Goal: Task Accomplishment & Management: Complete application form

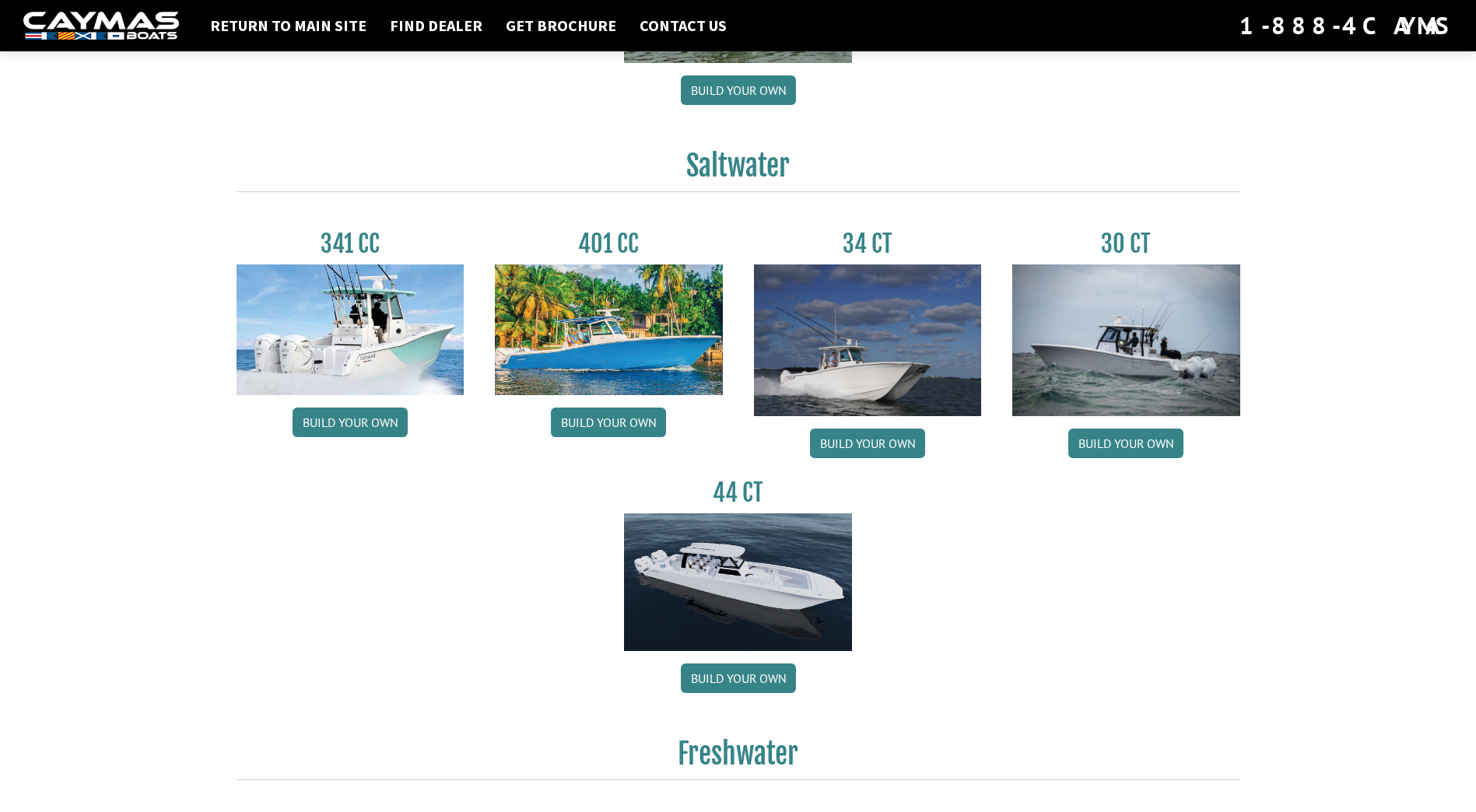
scroll to position [623, 0]
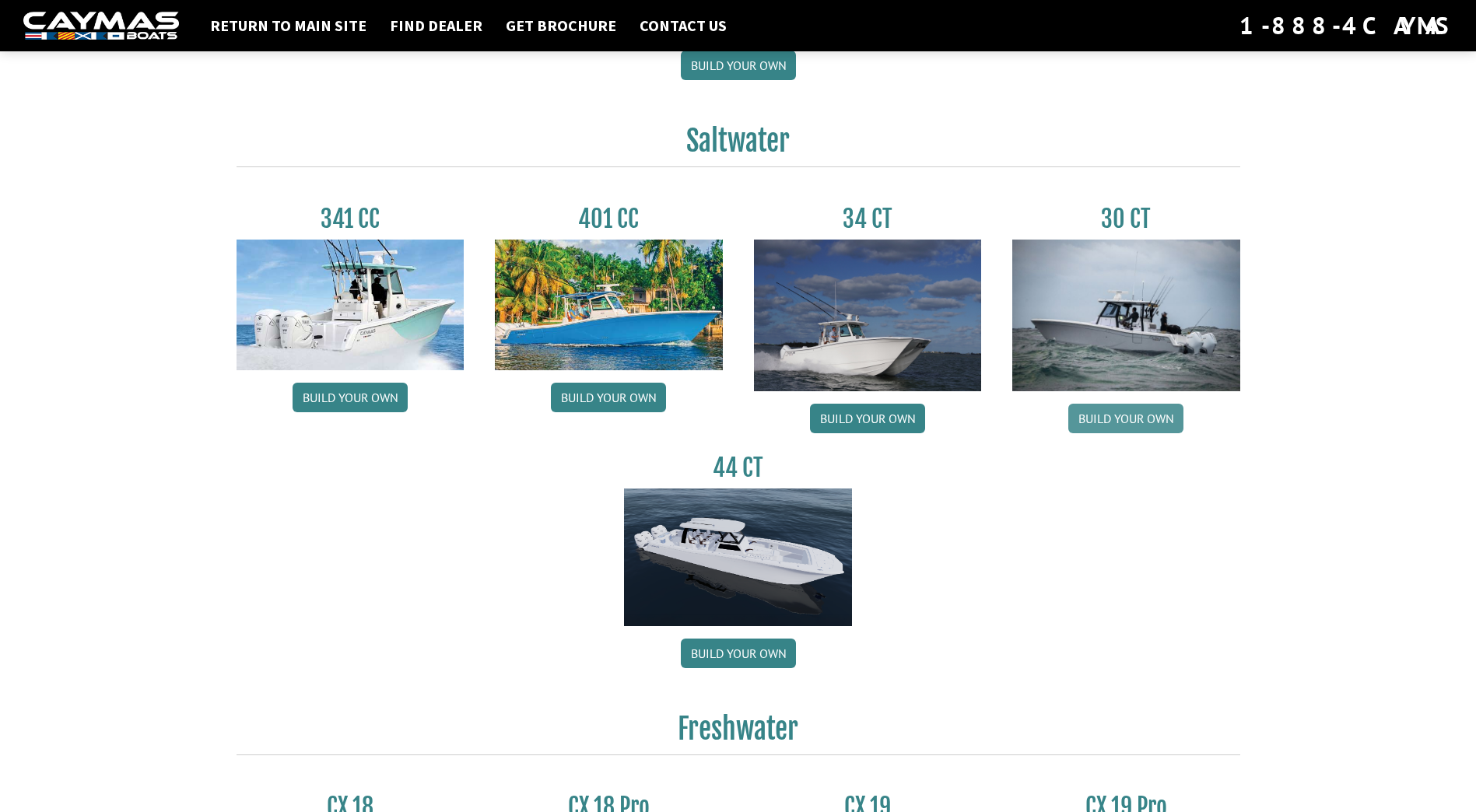
click at [1155, 412] on link "Build your own" at bounding box center [1126, 418] width 115 height 30
click at [853, 424] on link "Build your own" at bounding box center [867, 418] width 115 height 30
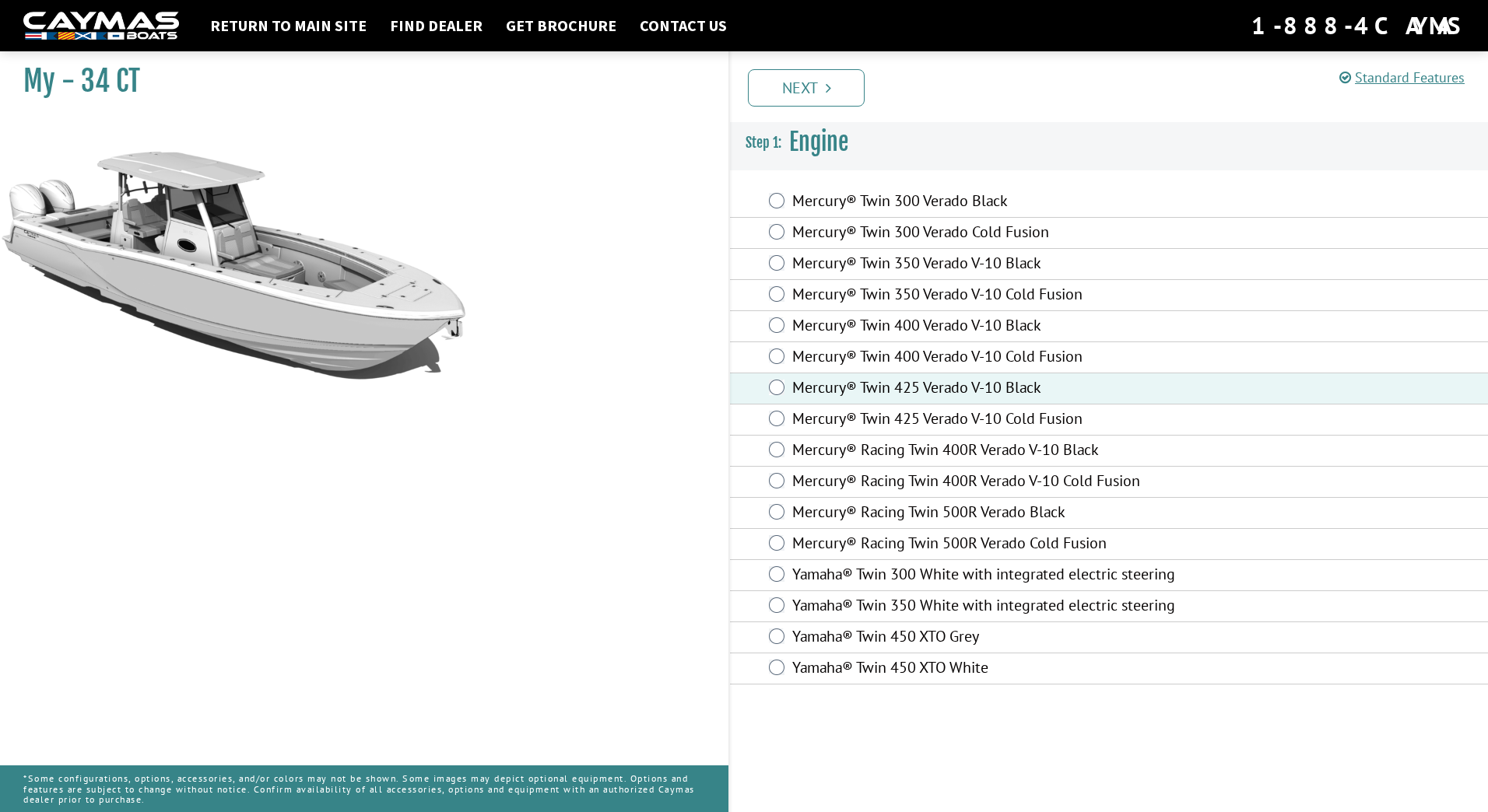
click at [826, 473] on label "Mercury® Racing Twin 400R Verado V-10 Cold Fusion" at bounding box center [1001, 482] width 418 height 23
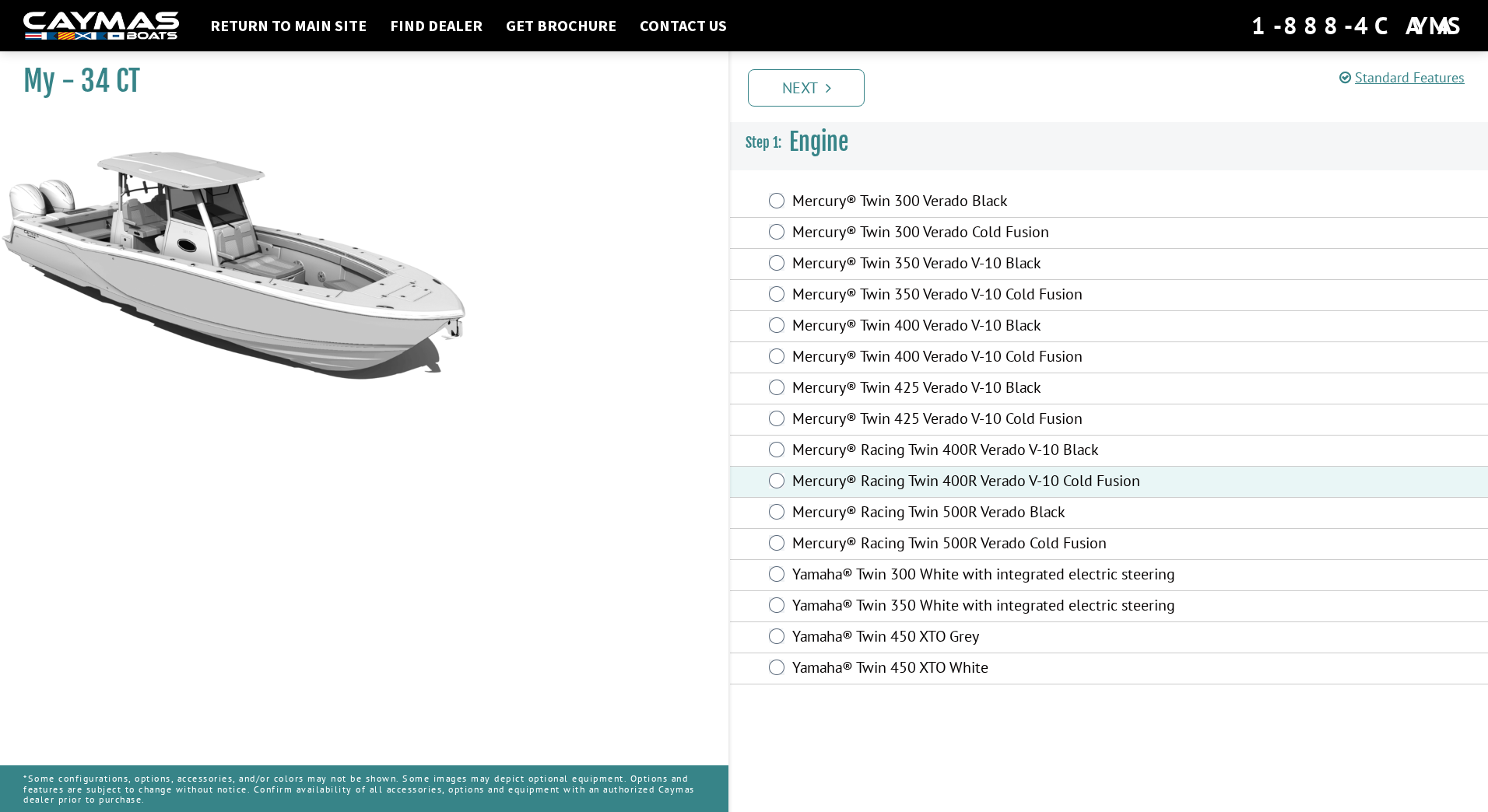
click at [882, 411] on label "Mercury® Twin 425 Verado V-10 Cold Fusion" at bounding box center [1001, 420] width 418 height 23
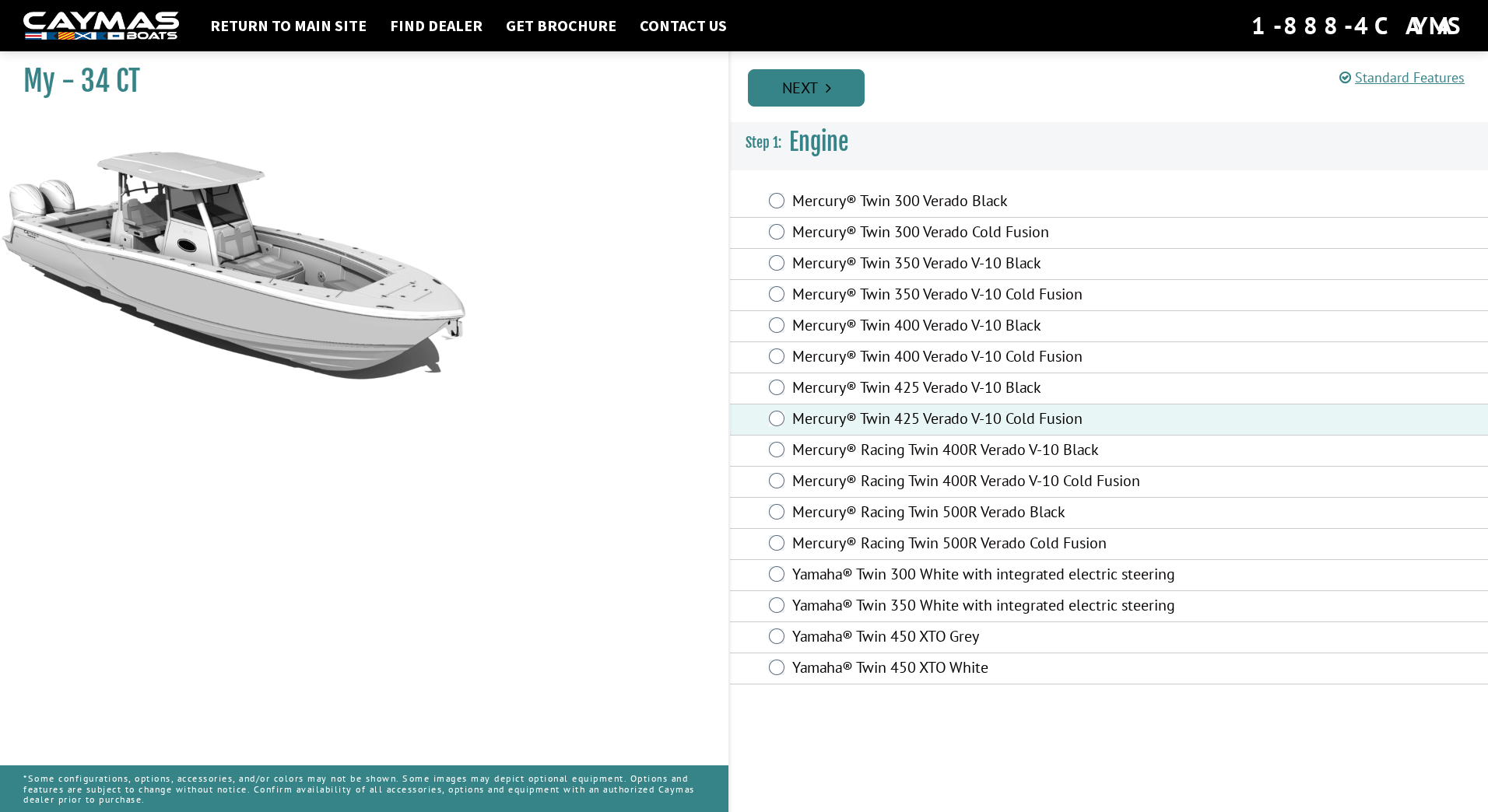
click at [829, 89] on icon "Pagination" at bounding box center [829, 88] width 5 height 15
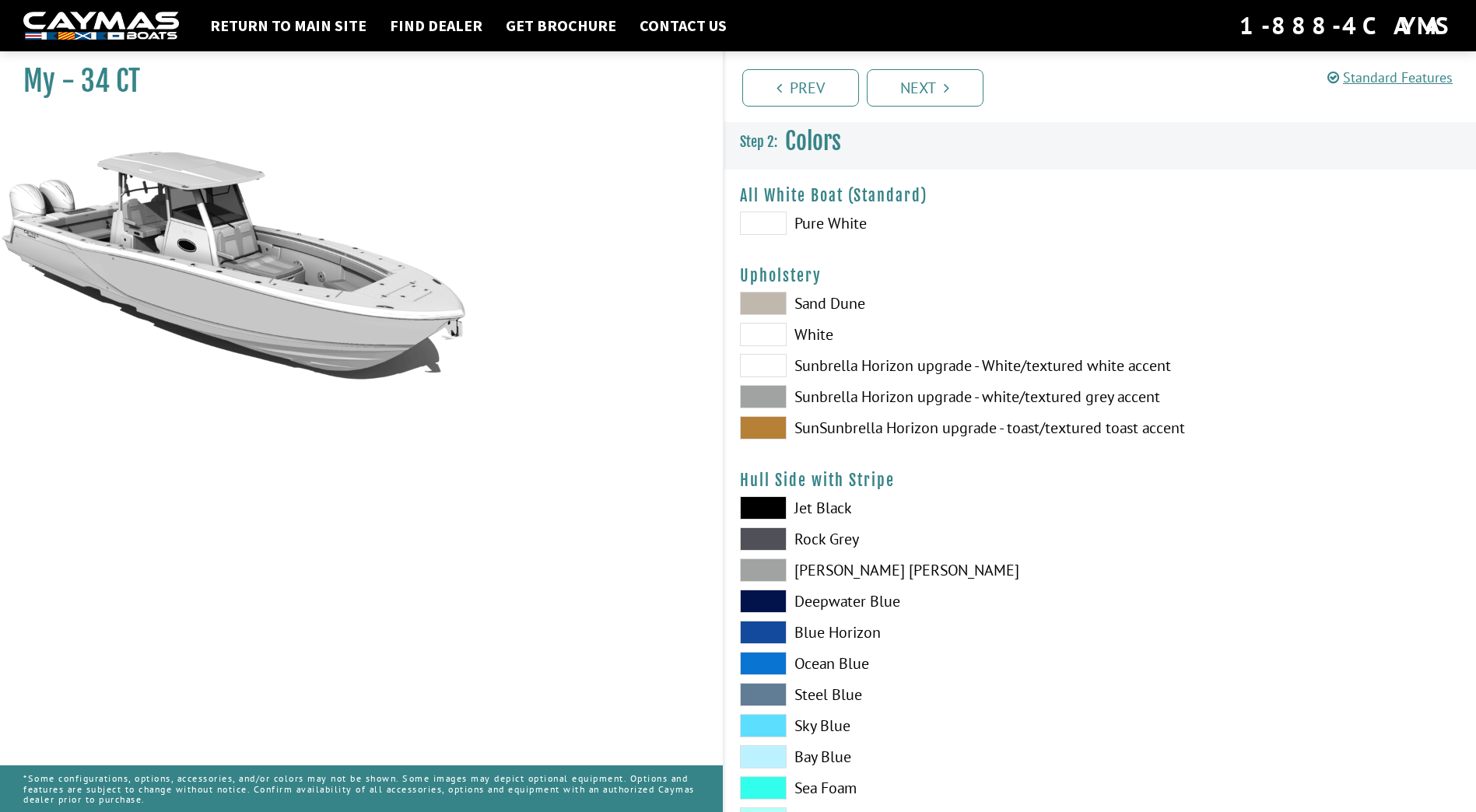
click at [769, 224] on span at bounding box center [763, 224] width 47 height 24
click at [764, 301] on span at bounding box center [763, 303] width 47 height 24
click at [776, 365] on span at bounding box center [763, 366] width 47 height 24
click at [771, 339] on span at bounding box center [763, 335] width 47 height 24
click at [784, 368] on span at bounding box center [763, 366] width 47 height 24
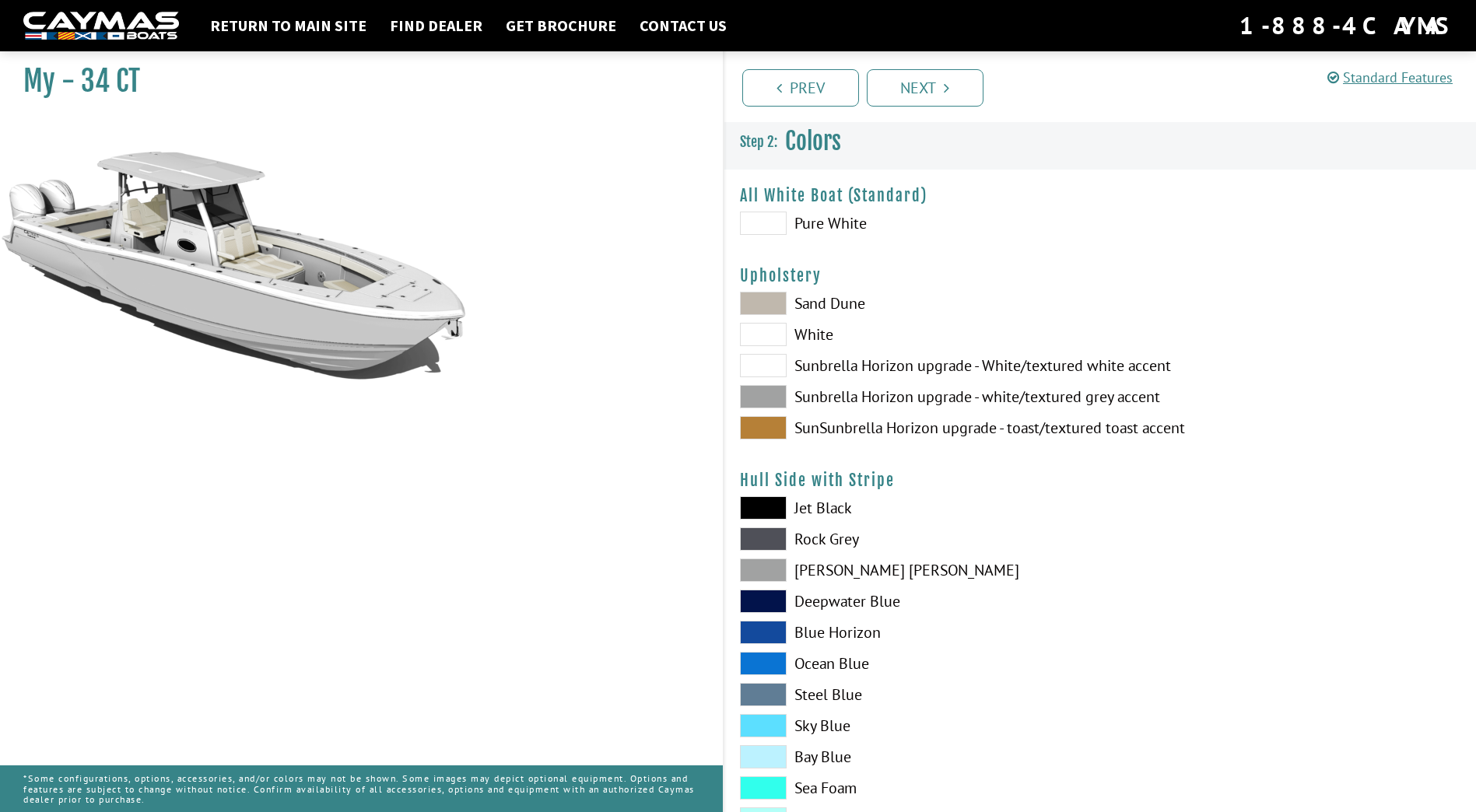
click at [778, 404] on span at bounding box center [763, 396] width 47 height 24
click at [772, 421] on span at bounding box center [763, 428] width 47 height 24
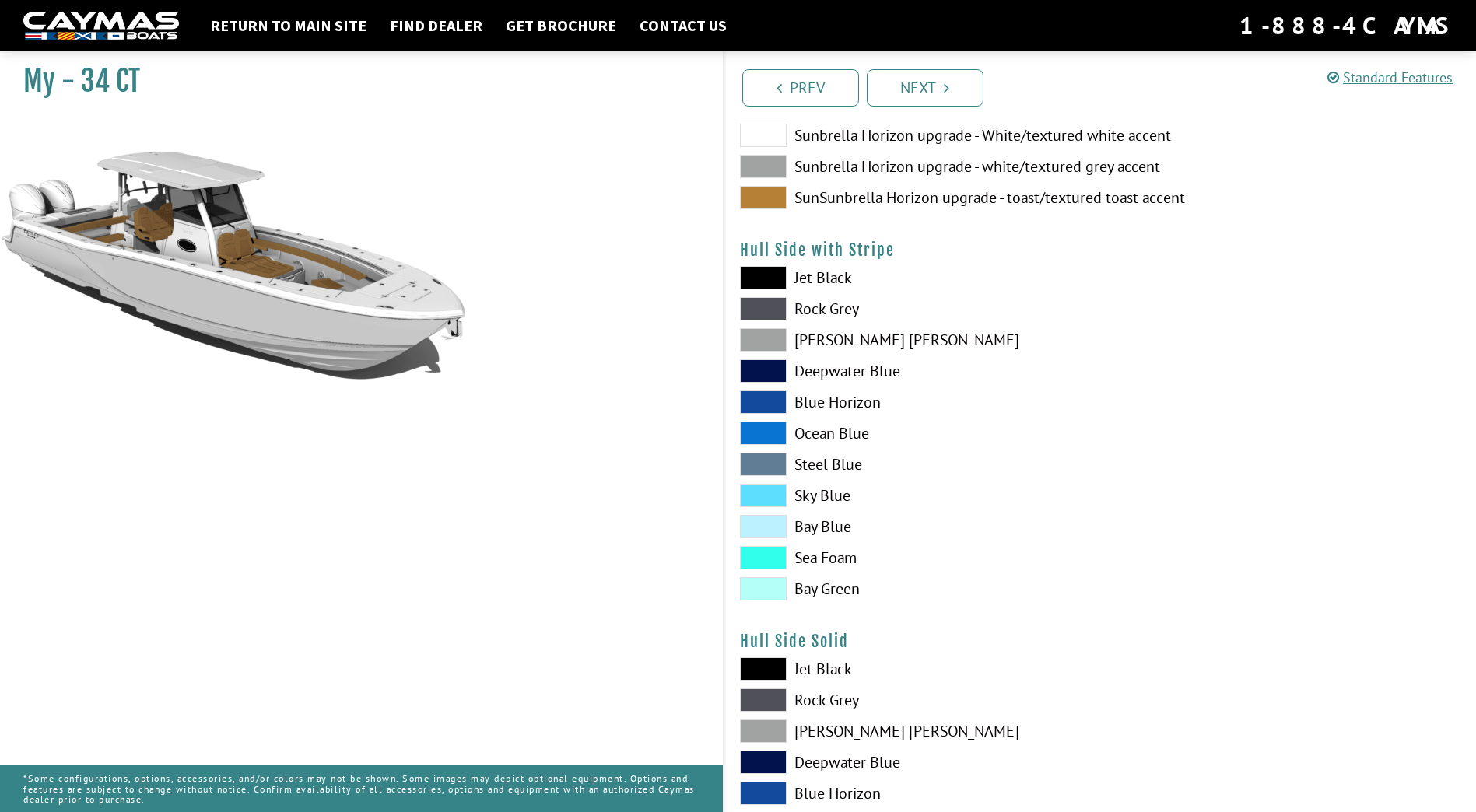
scroll to position [234, 0]
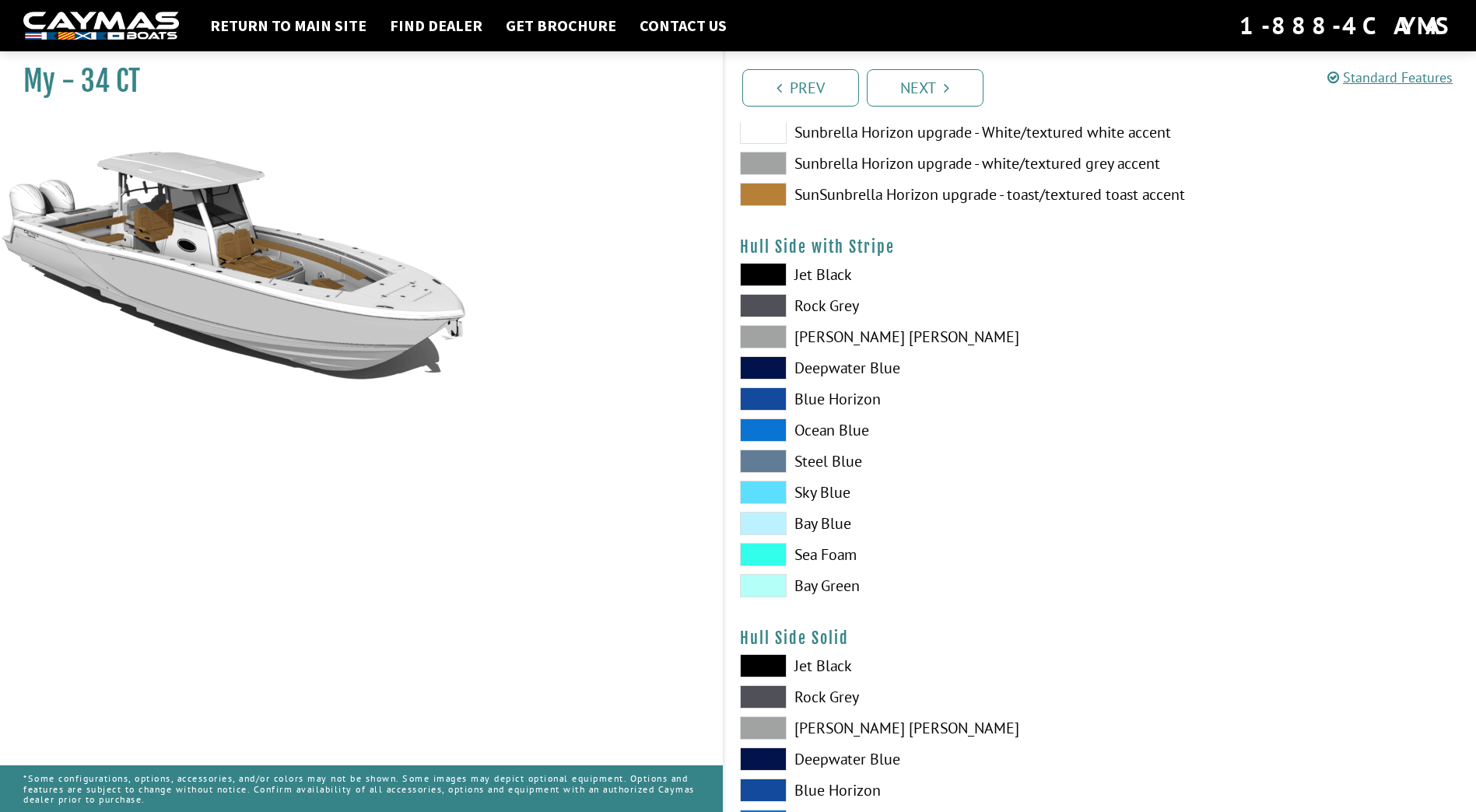
click at [770, 276] on span at bounding box center [763, 274] width 47 height 24
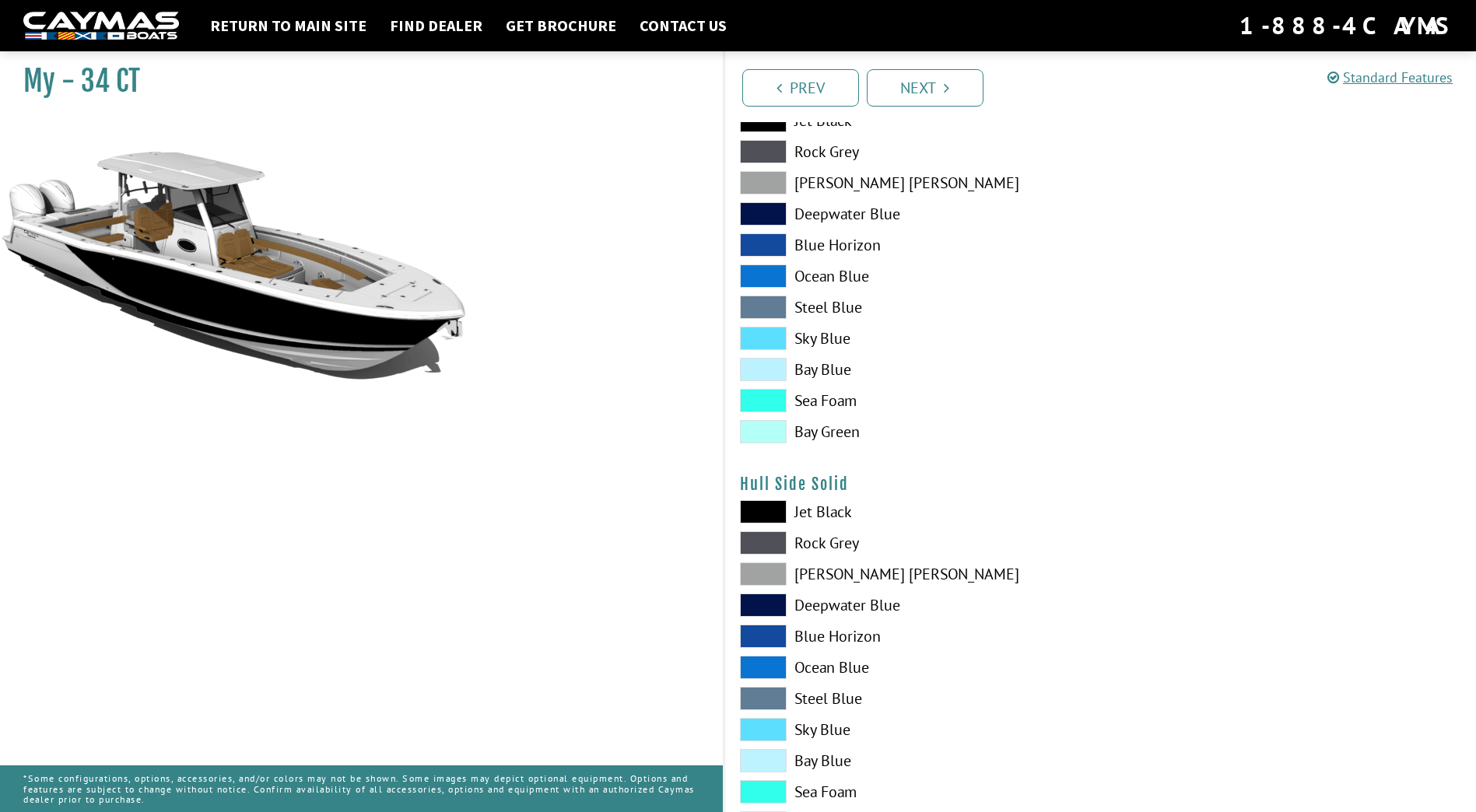
scroll to position [389, 0]
click at [778, 396] on span at bounding box center [763, 399] width 47 height 24
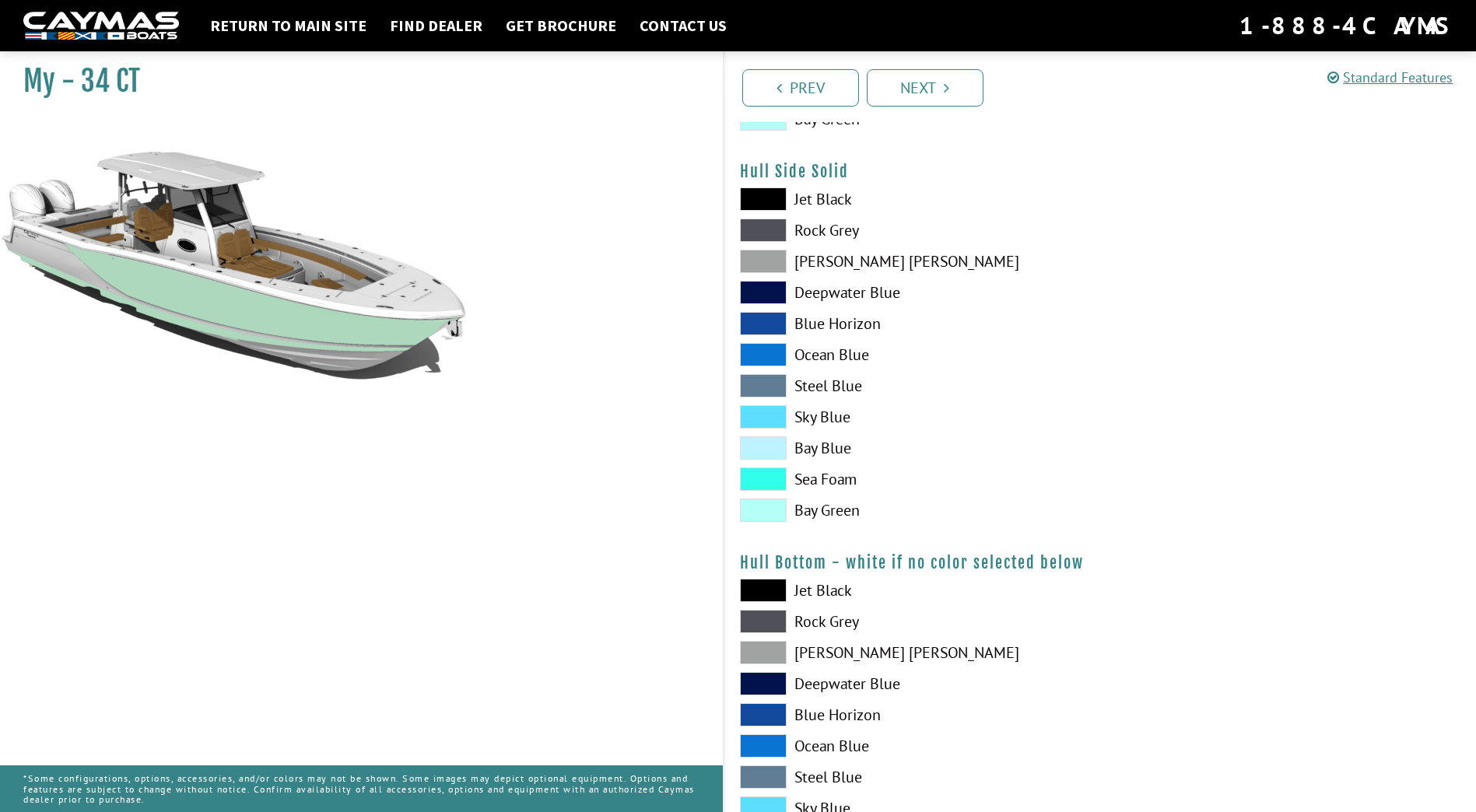
scroll to position [623, 0]
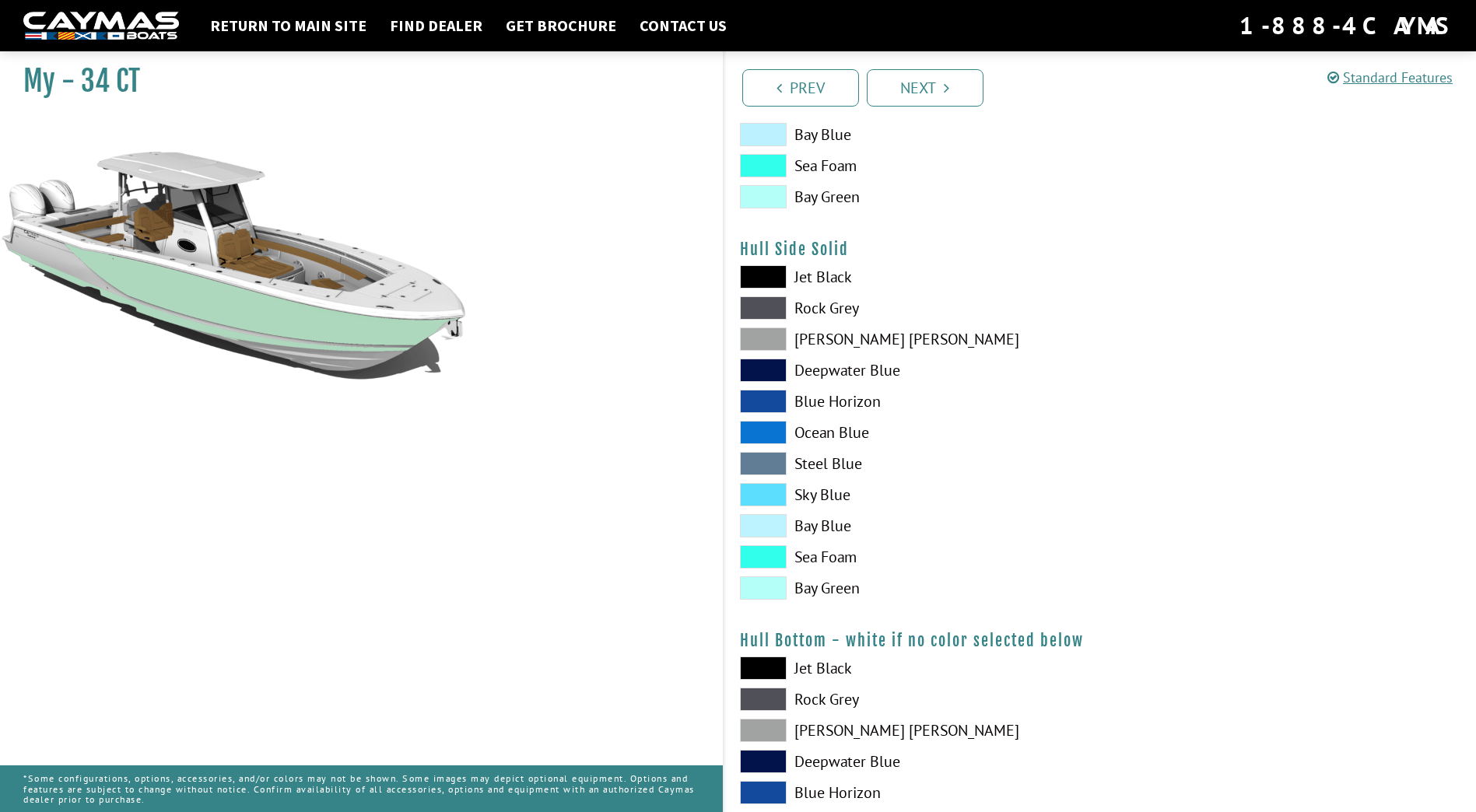
click at [762, 460] on span at bounding box center [763, 463] width 47 height 24
click at [765, 425] on span at bounding box center [763, 433] width 47 height 24
click at [761, 362] on span at bounding box center [763, 370] width 47 height 24
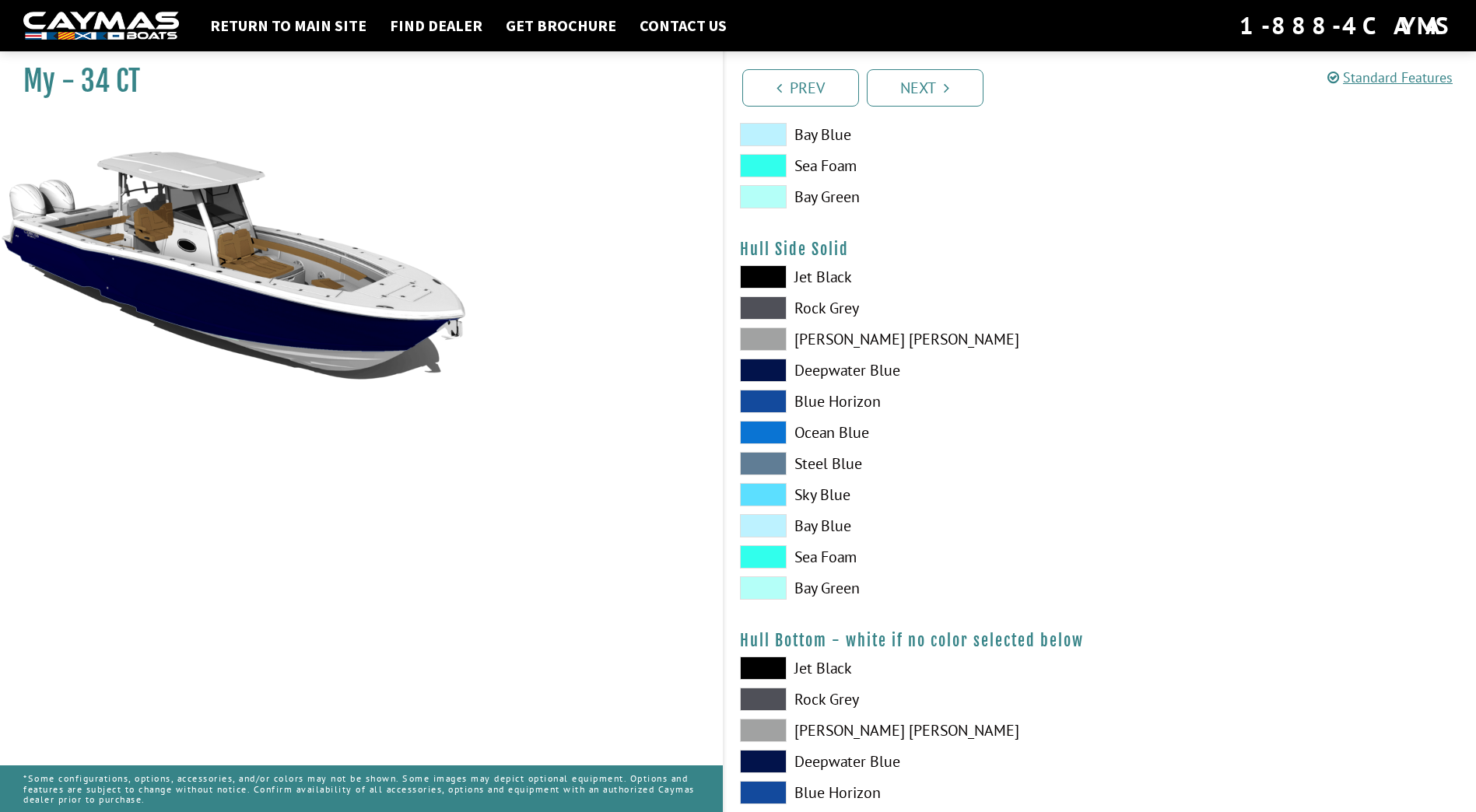
click at [760, 336] on span at bounding box center [763, 339] width 47 height 24
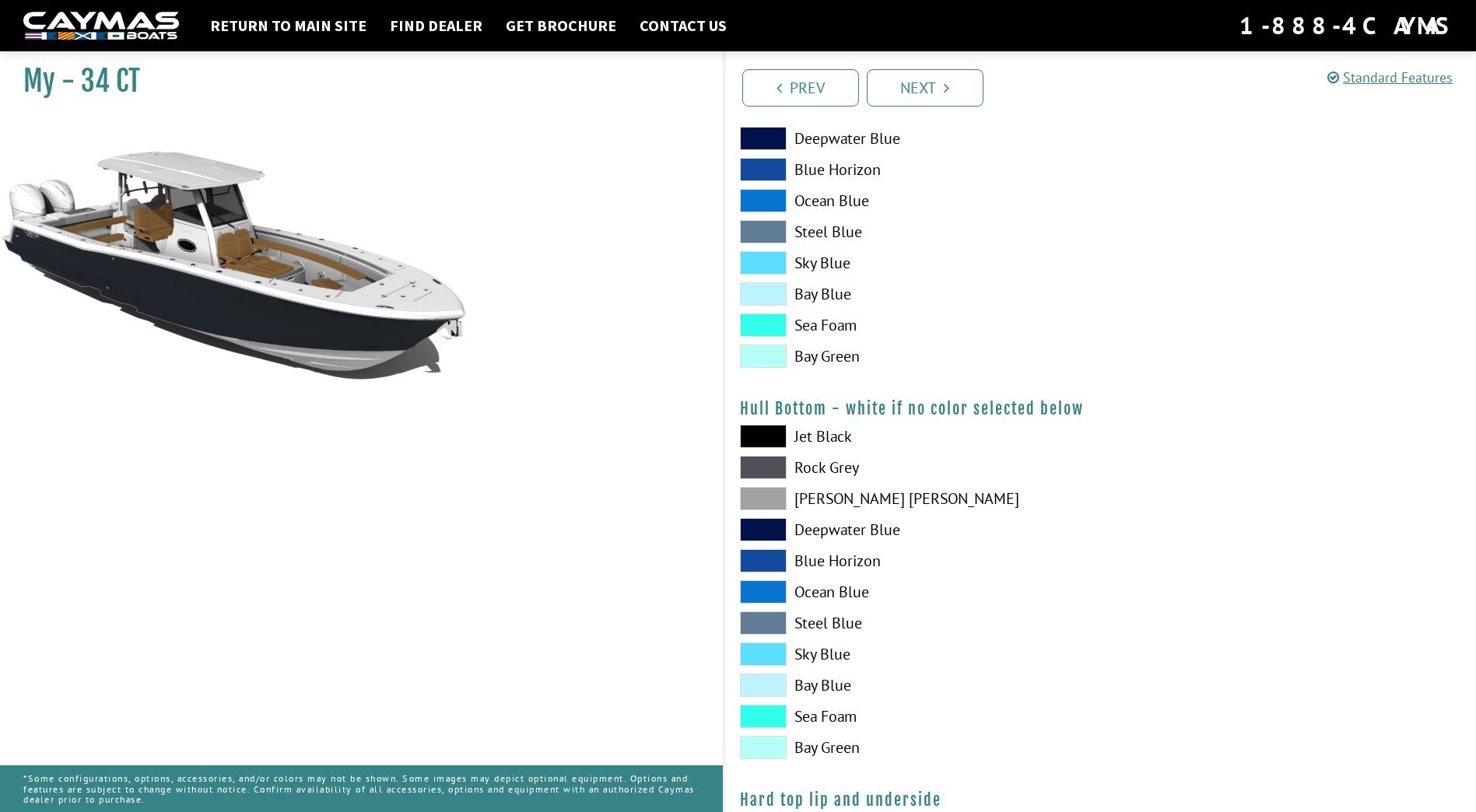
scroll to position [855, 0]
click at [770, 463] on span at bounding box center [763, 466] width 47 height 24
click at [781, 493] on span at bounding box center [763, 497] width 47 height 24
click at [778, 540] on div "Jet Black Rock Grey Dove Gray Deepwater Blue Blue Horizon Ocean Blue" at bounding box center [912, 595] width 376 height 342
click at [774, 526] on span at bounding box center [763, 529] width 47 height 24
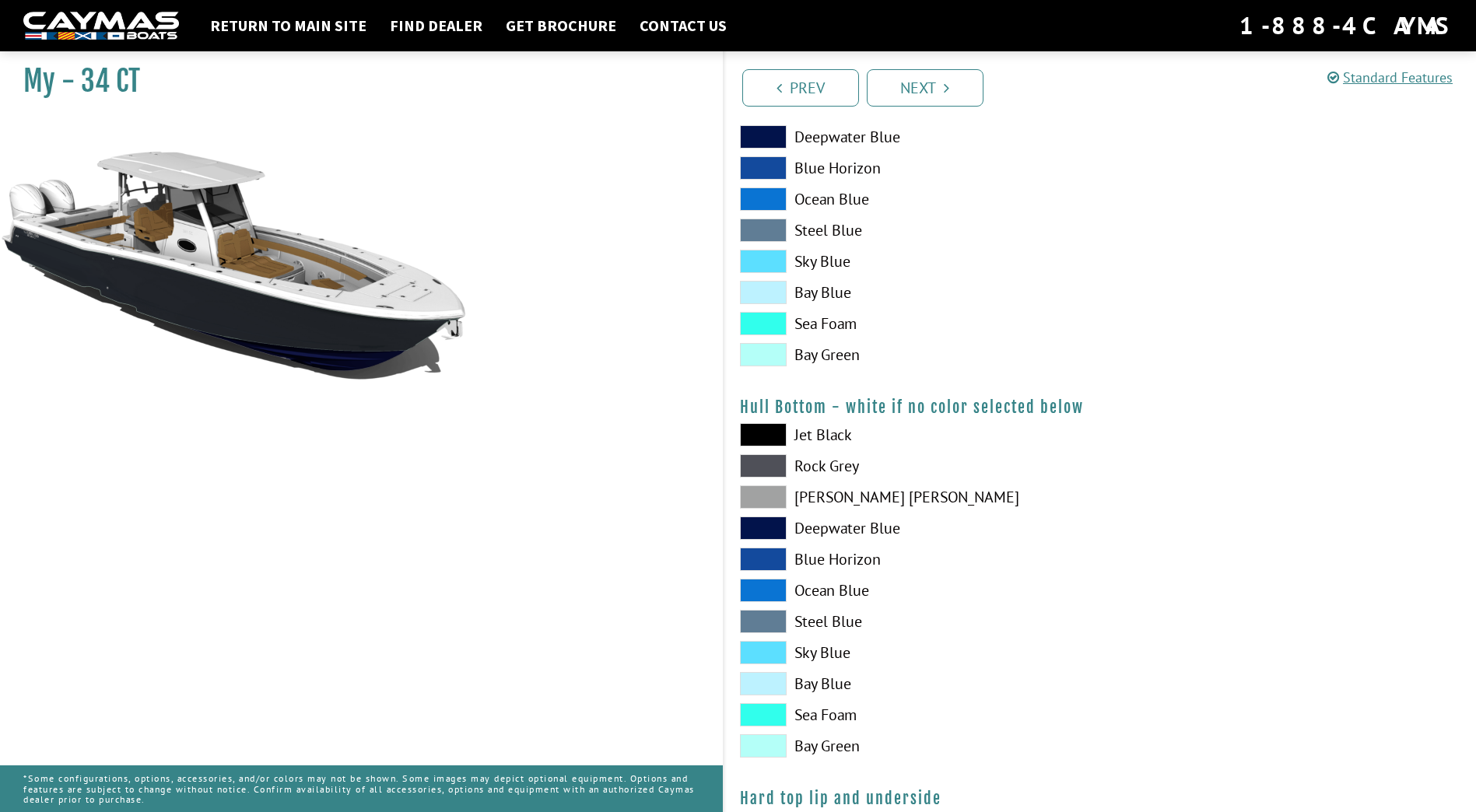
click at [777, 556] on span at bounding box center [763, 559] width 47 height 24
click at [776, 520] on span at bounding box center [763, 529] width 47 height 24
click at [765, 495] on span at bounding box center [763, 497] width 47 height 24
click at [763, 468] on span at bounding box center [763, 466] width 47 height 24
click at [762, 414] on h4 "Hull Bottom - white if no color selected below" at bounding box center [1100, 406] width 722 height 19
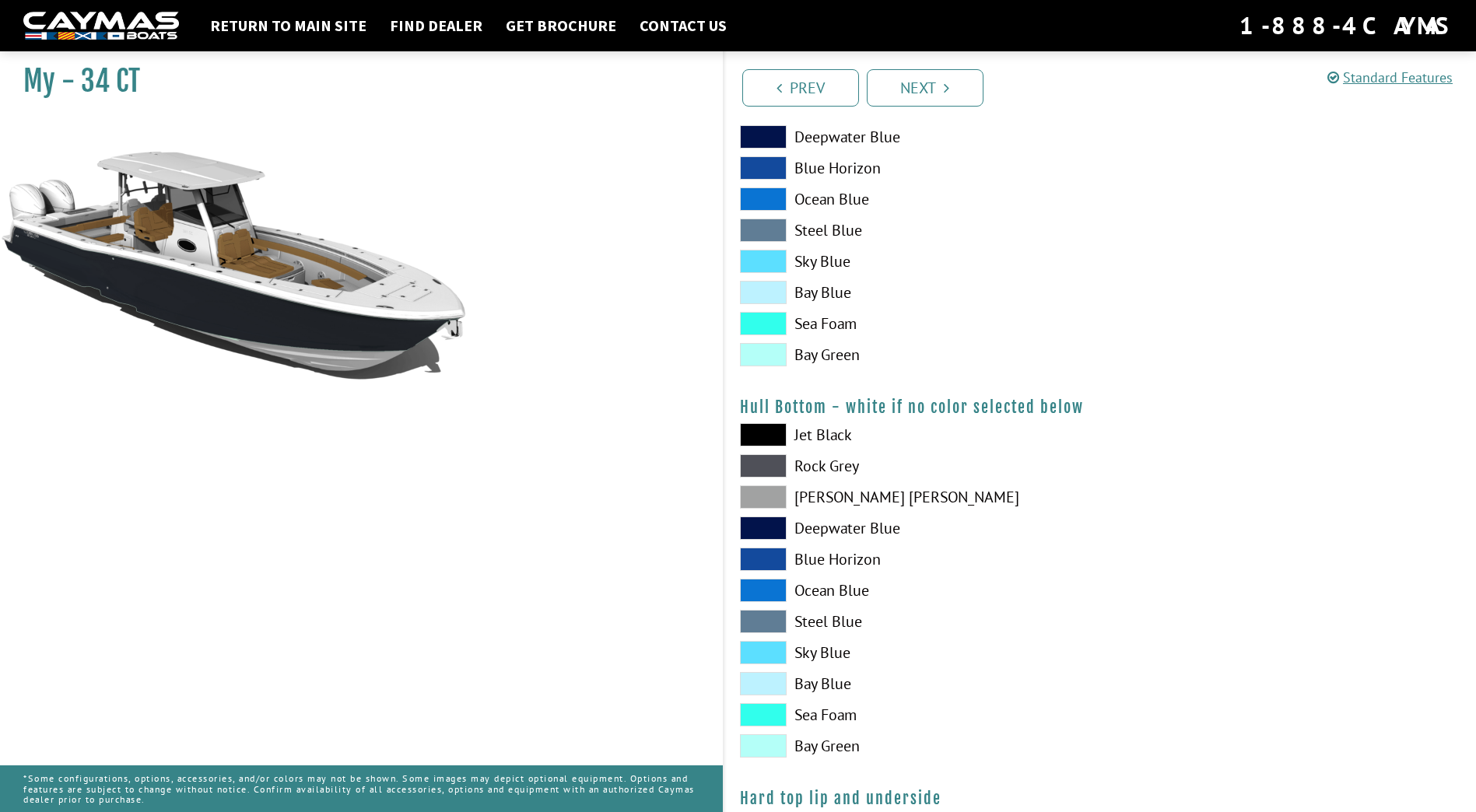
click at [769, 440] on span at bounding box center [763, 435] width 47 height 24
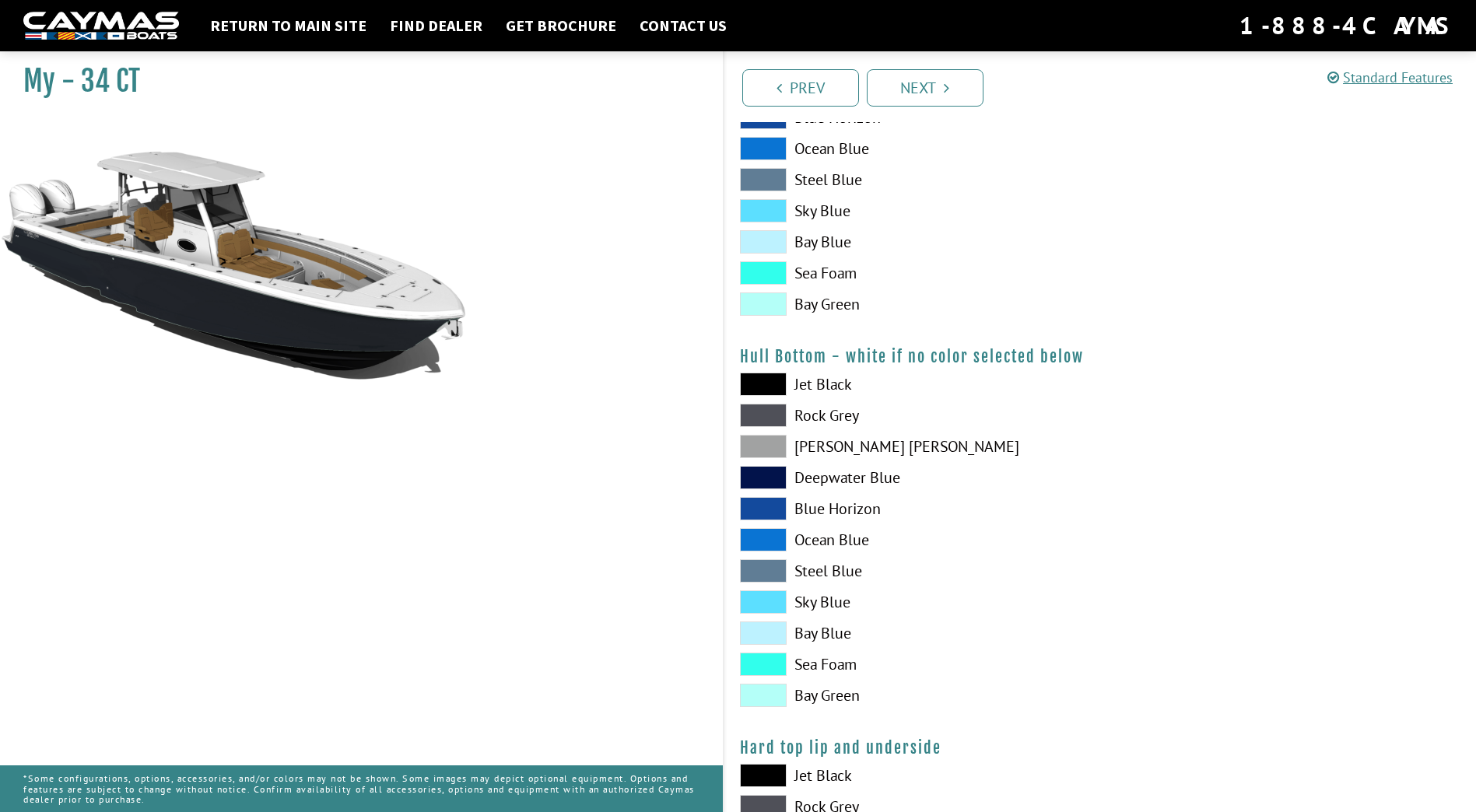
scroll to position [933, 0]
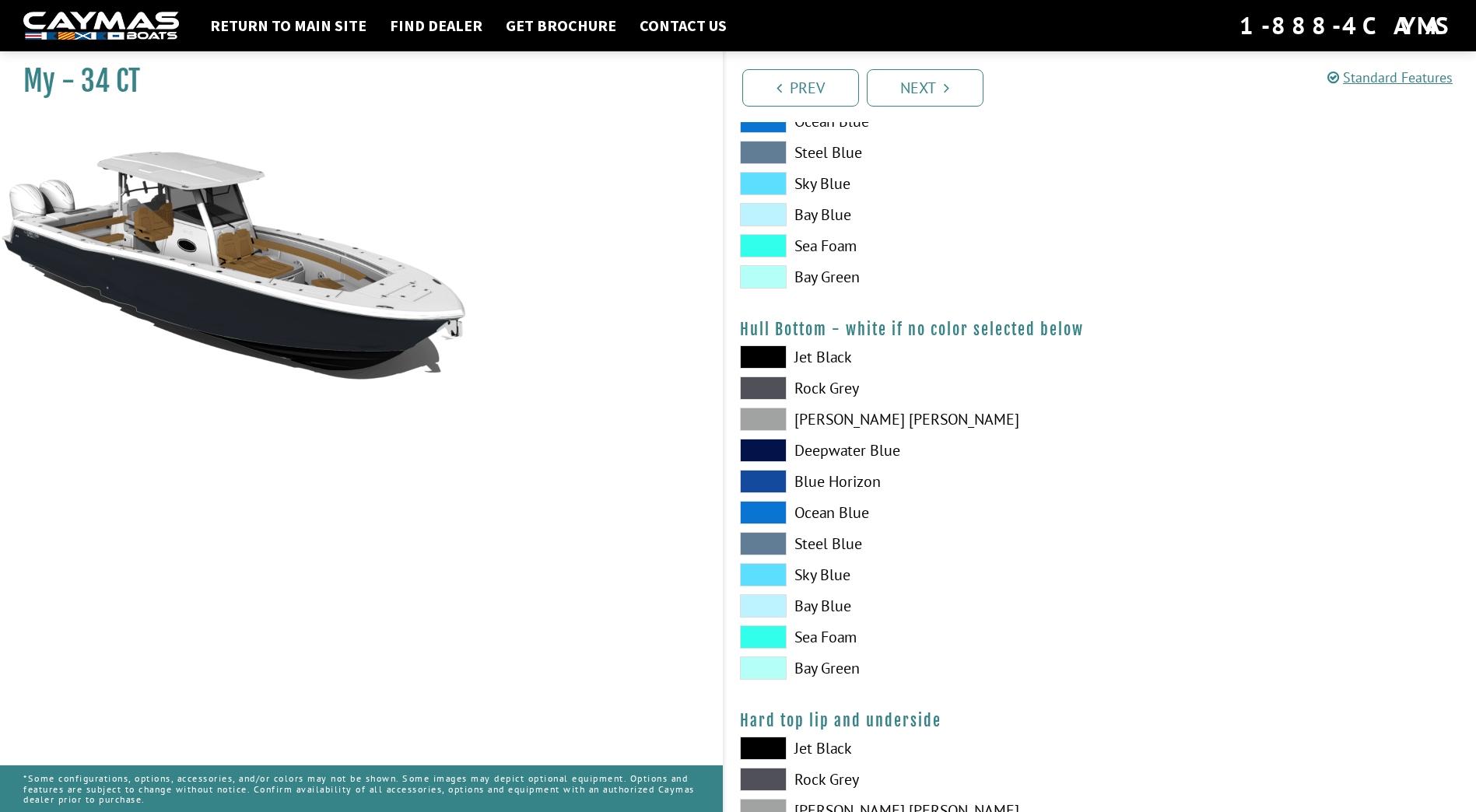
click at [777, 492] on span at bounding box center [763, 482] width 47 height 24
click at [779, 516] on span at bounding box center [763, 512] width 47 height 24
click at [775, 544] on span at bounding box center [763, 544] width 47 height 24
click at [777, 566] on span at bounding box center [763, 575] width 47 height 24
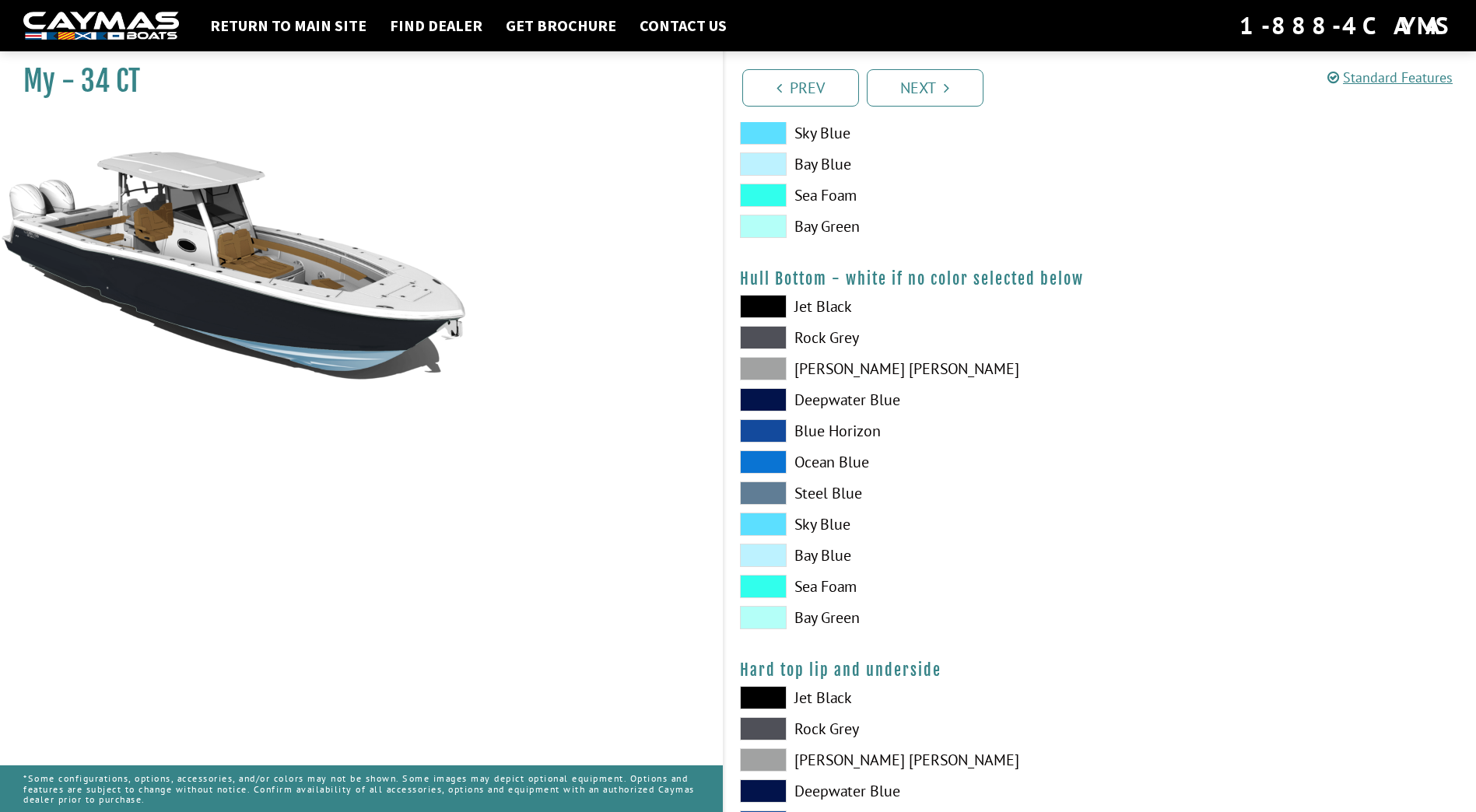
scroll to position [1011, 0]
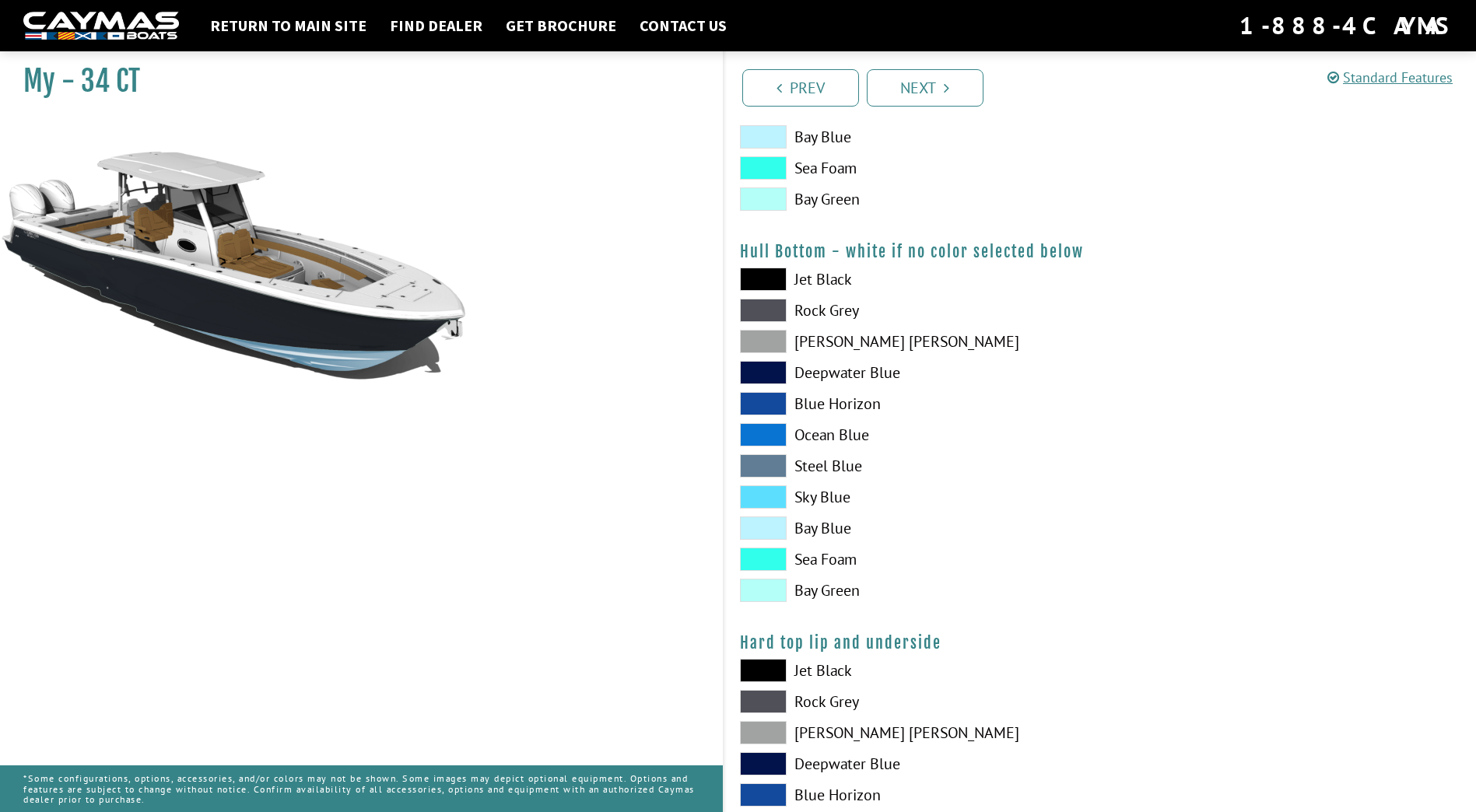
click at [763, 545] on div "Jet Black Rock Grey Dove Gray Deepwater Blue Blue Horizon Ocean Blue" at bounding box center [912, 439] width 376 height 342
click at [768, 559] on span at bounding box center [763, 559] width 47 height 24
click at [761, 511] on div "Jet Black Rock Grey Dove Gray Deepwater Blue Blue Horizon Ocean Blue" at bounding box center [912, 439] width 376 height 342
click at [761, 502] on span at bounding box center [763, 497] width 47 height 24
click at [773, 298] on div "Jet Black Rock Grey Dove Gray Deepwater Blue Blue Horizon Ocean Blue" at bounding box center [912, 439] width 376 height 342
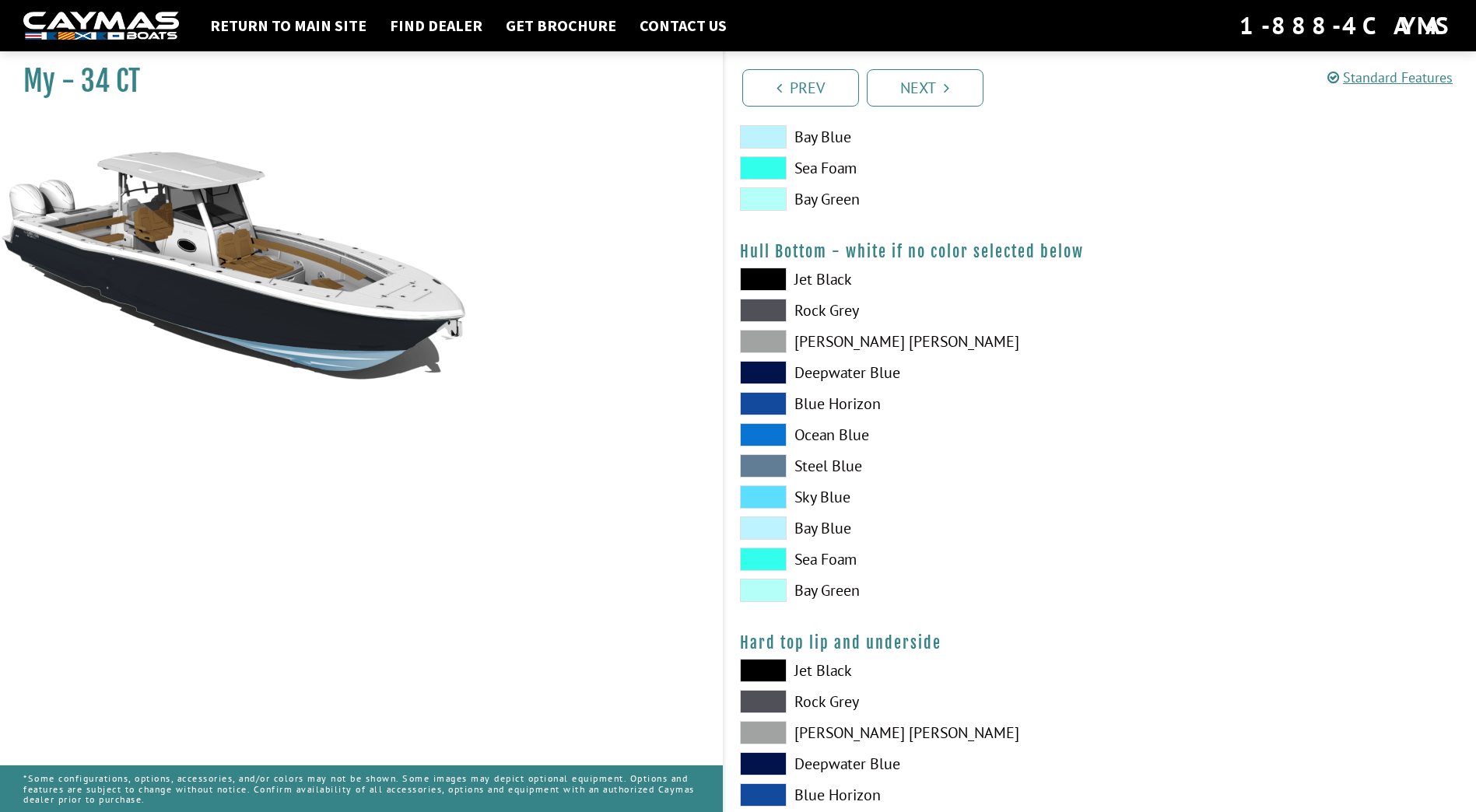
click at [772, 321] on span at bounding box center [763, 310] width 47 height 24
click at [784, 283] on span at bounding box center [763, 280] width 47 height 24
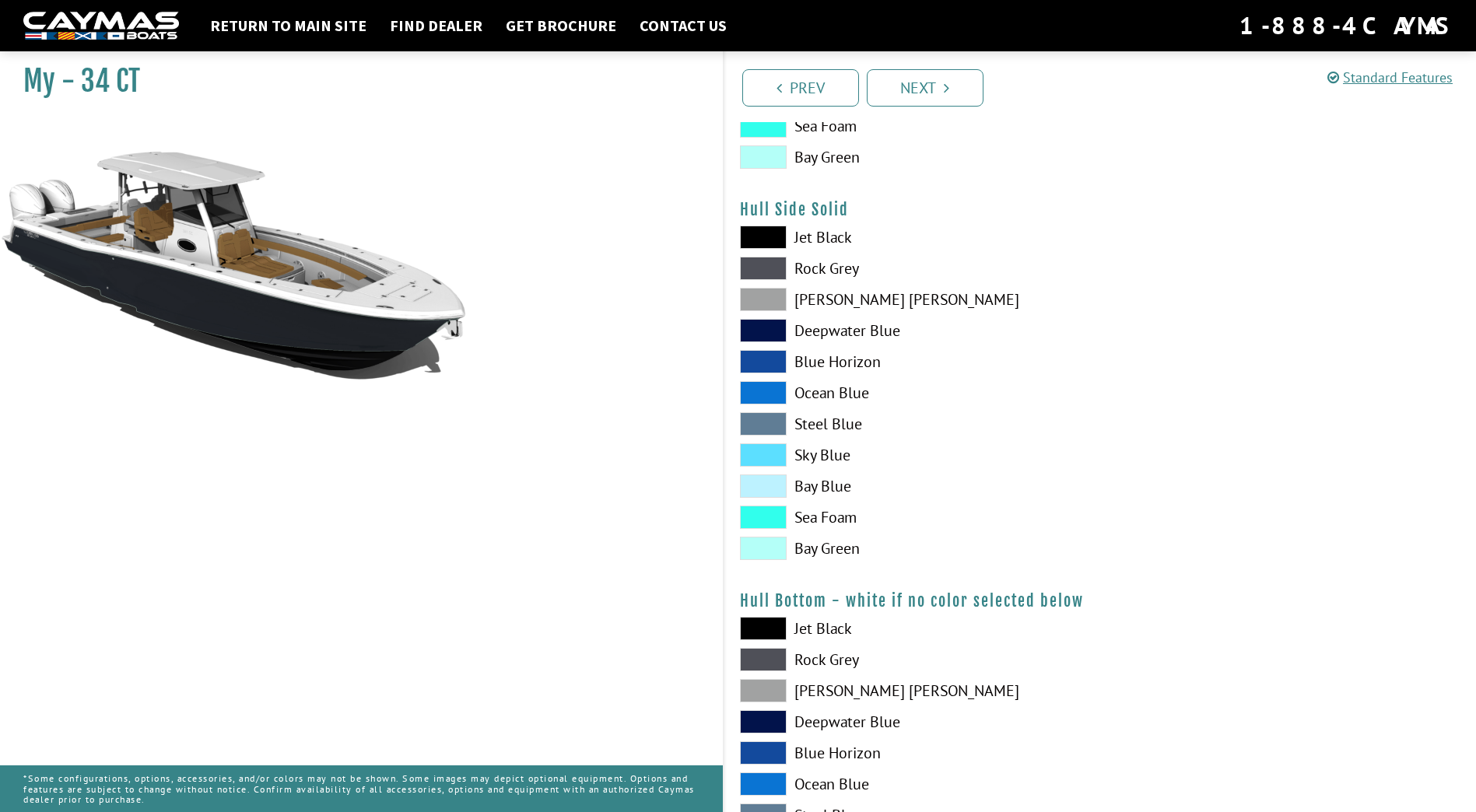
scroll to position [545, 0]
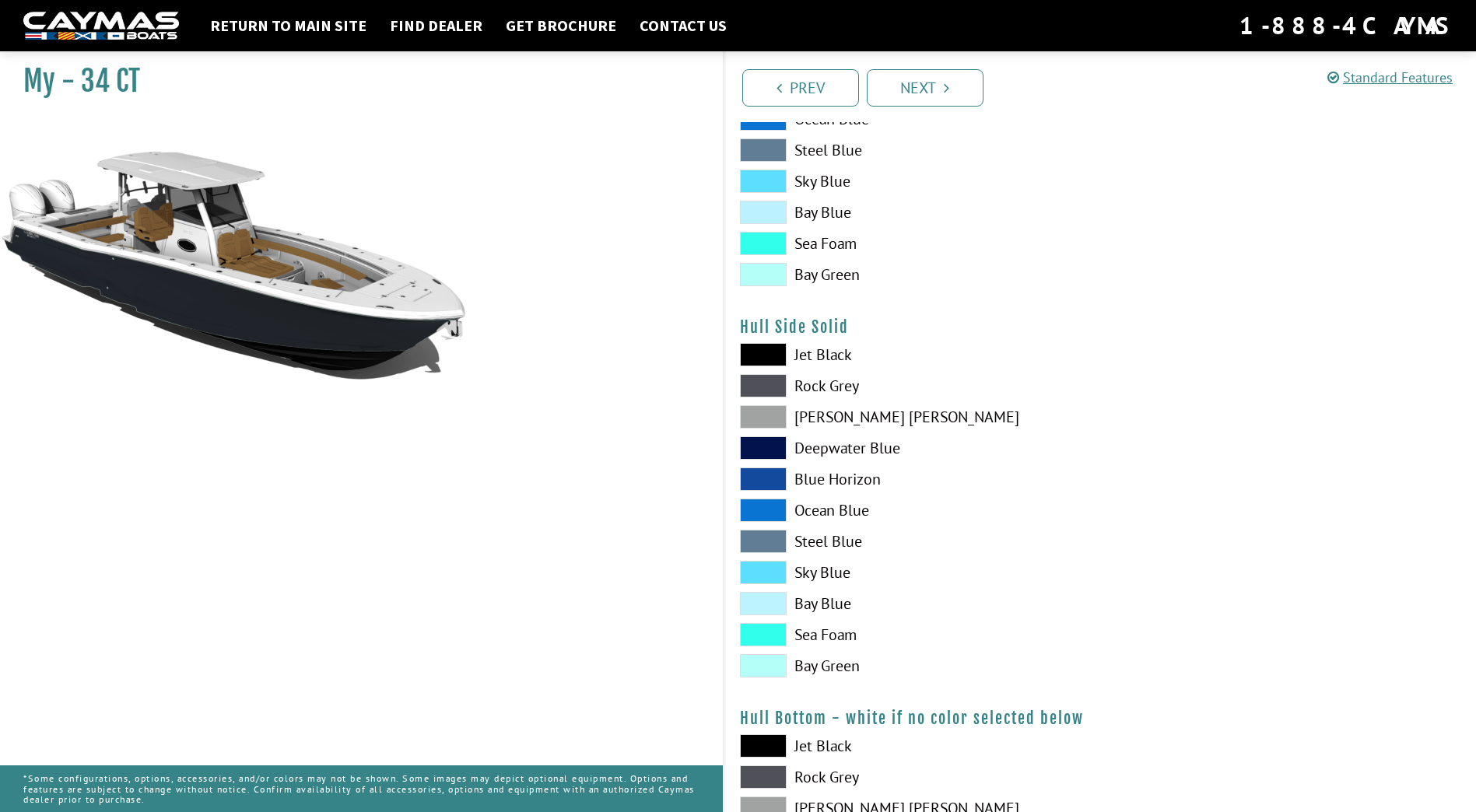
click at [750, 362] on span at bounding box center [763, 355] width 47 height 24
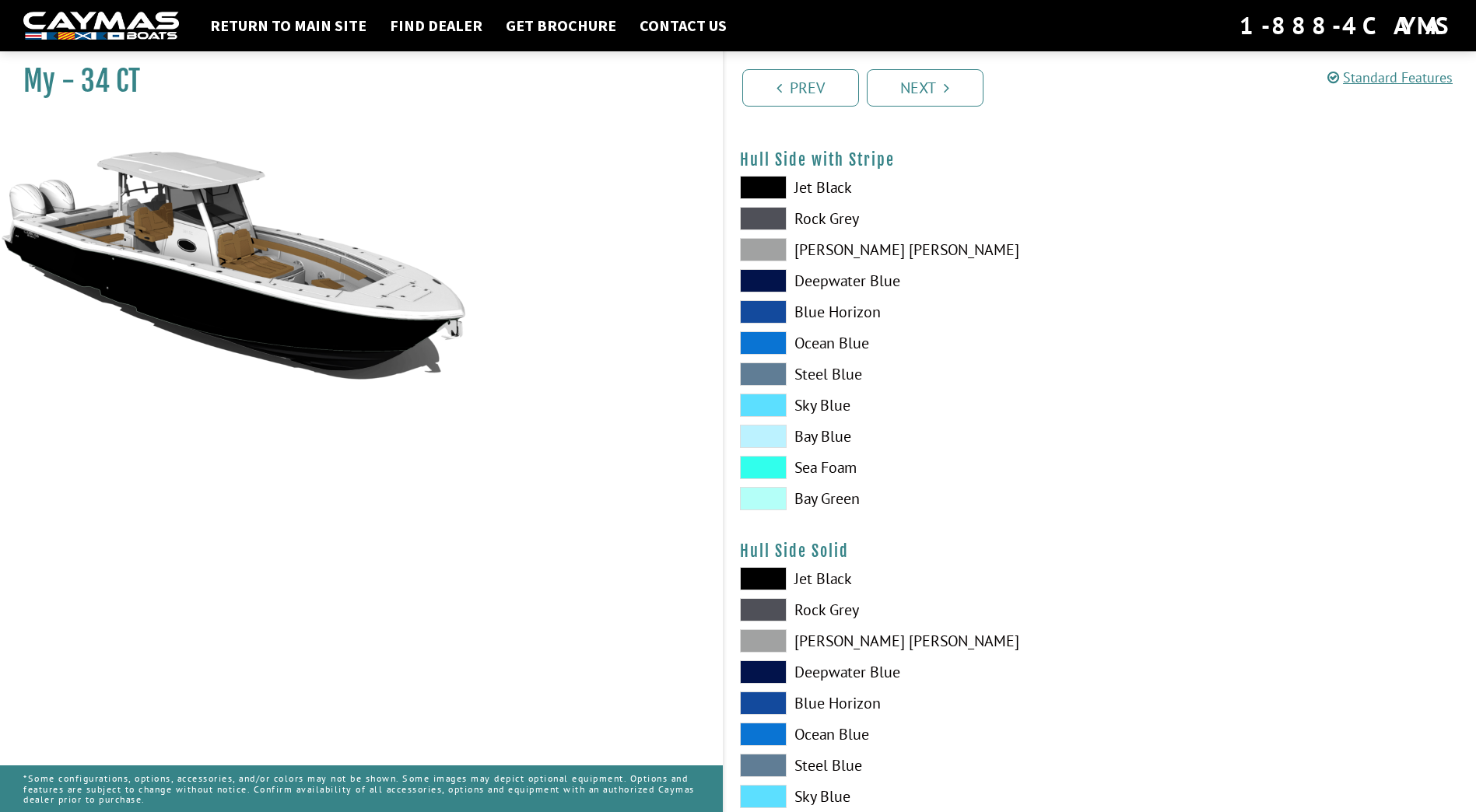
scroll to position [311, 0]
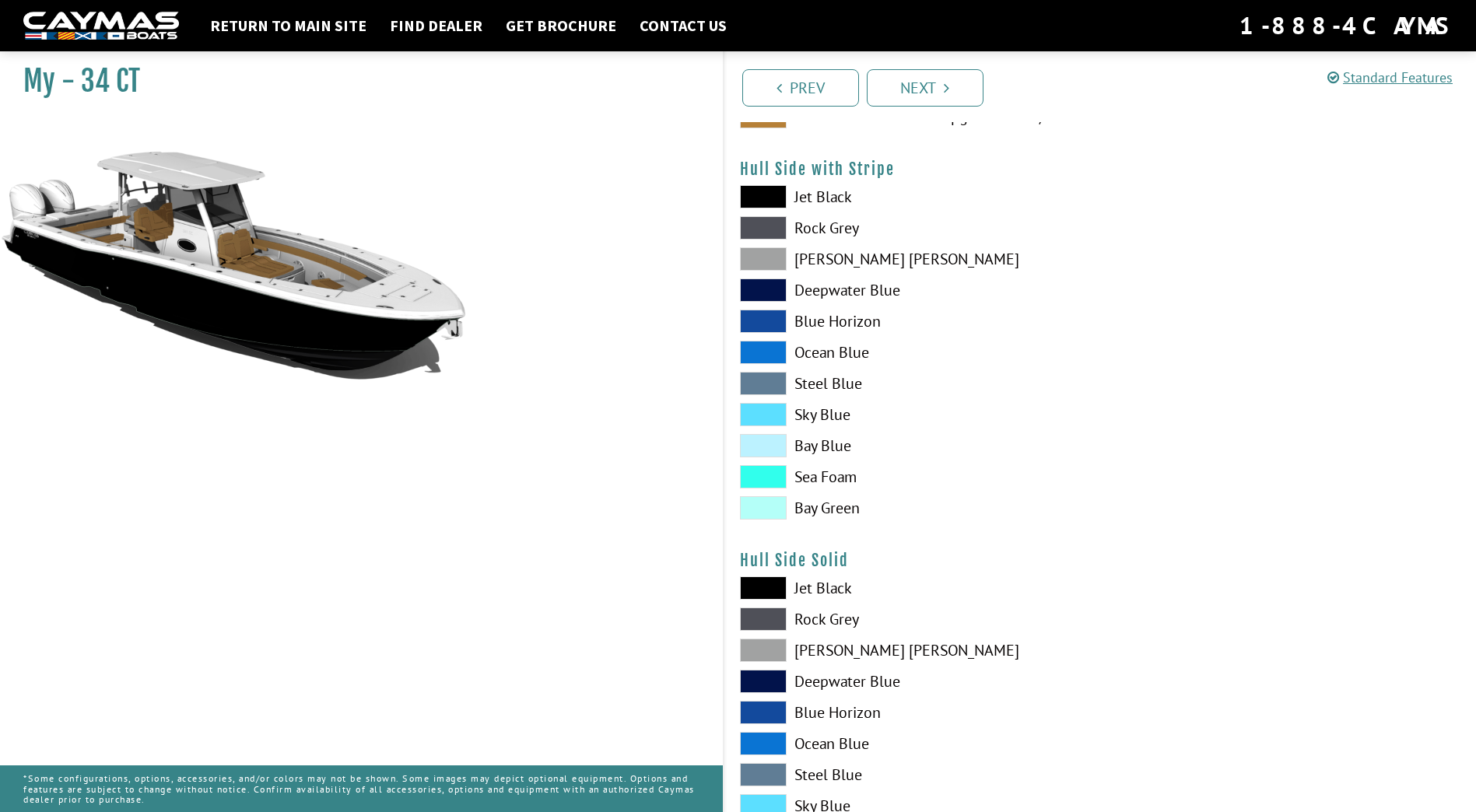
click at [767, 207] on span at bounding box center [763, 197] width 47 height 24
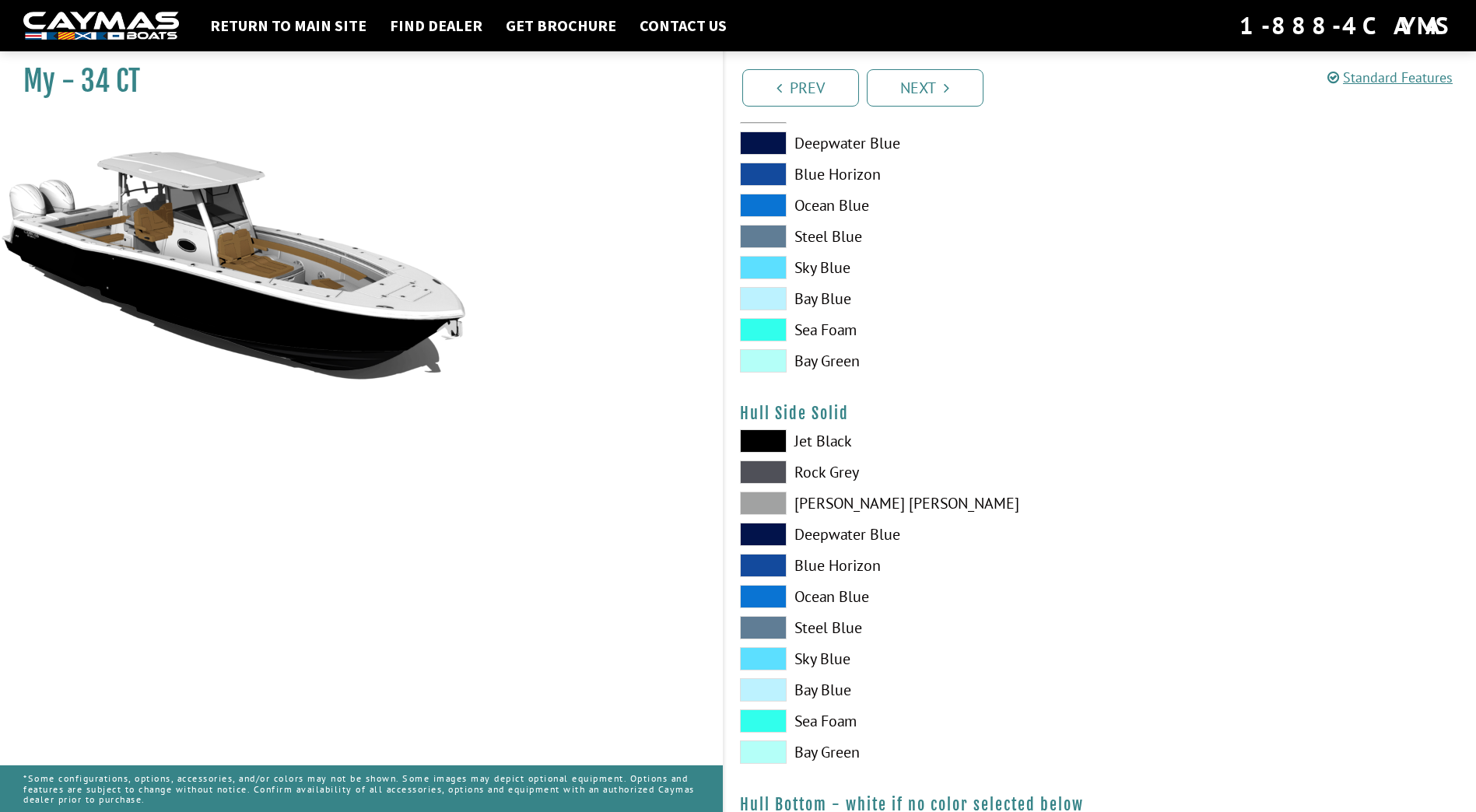
scroll to position [467, 0]
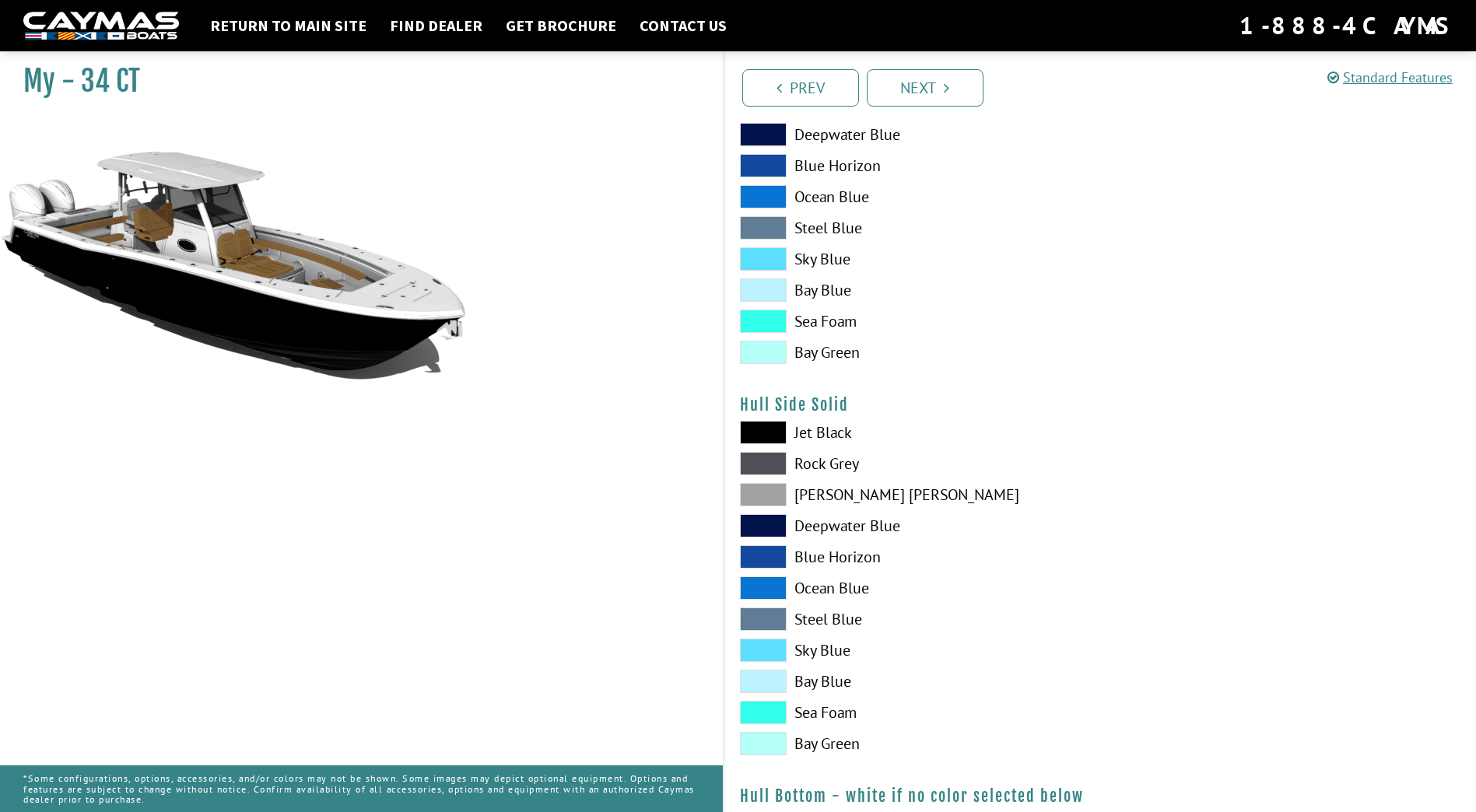
click at [783, 433] on span at bounding box center [763, 433] width 47 height 24
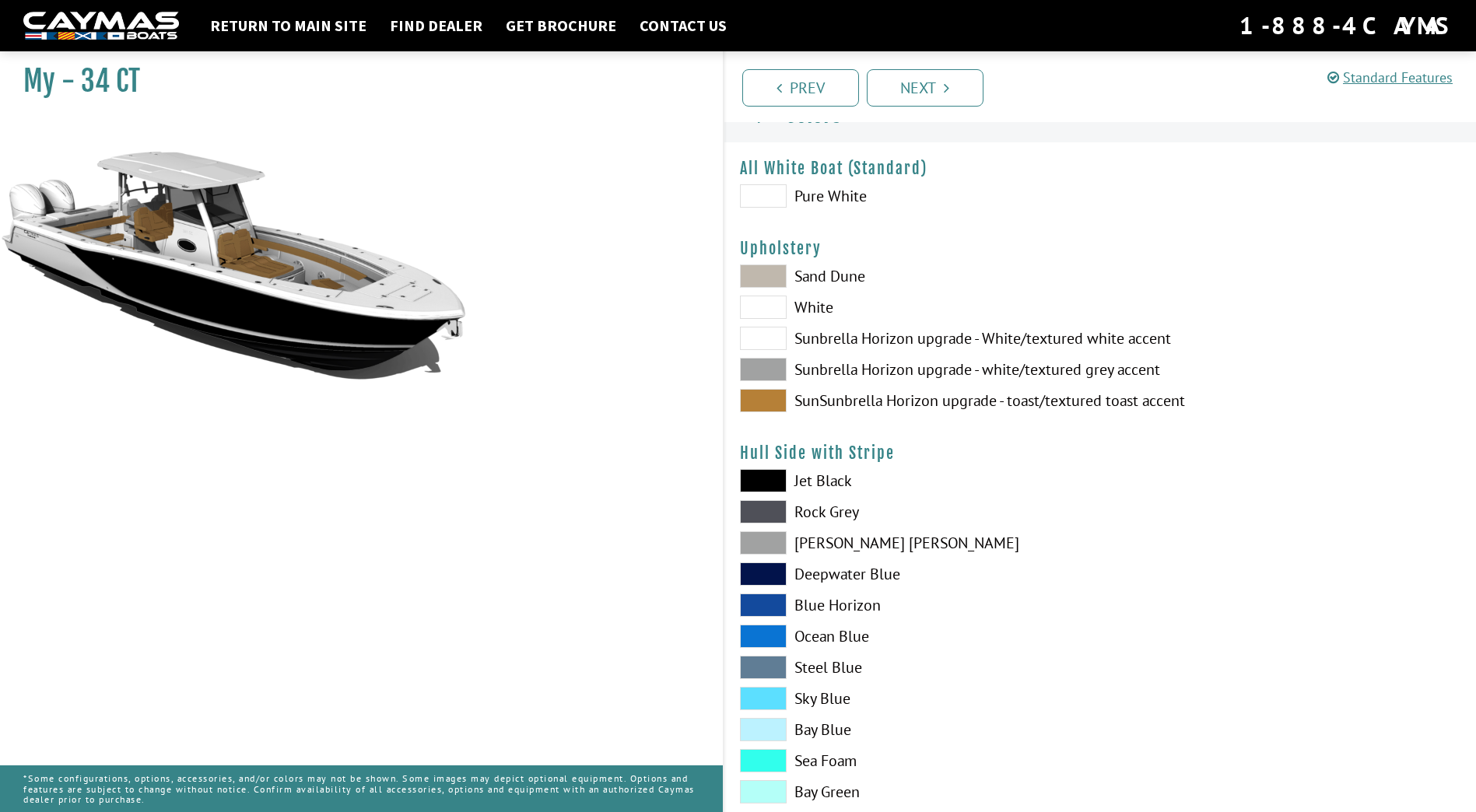
scroll to position [0, 0]
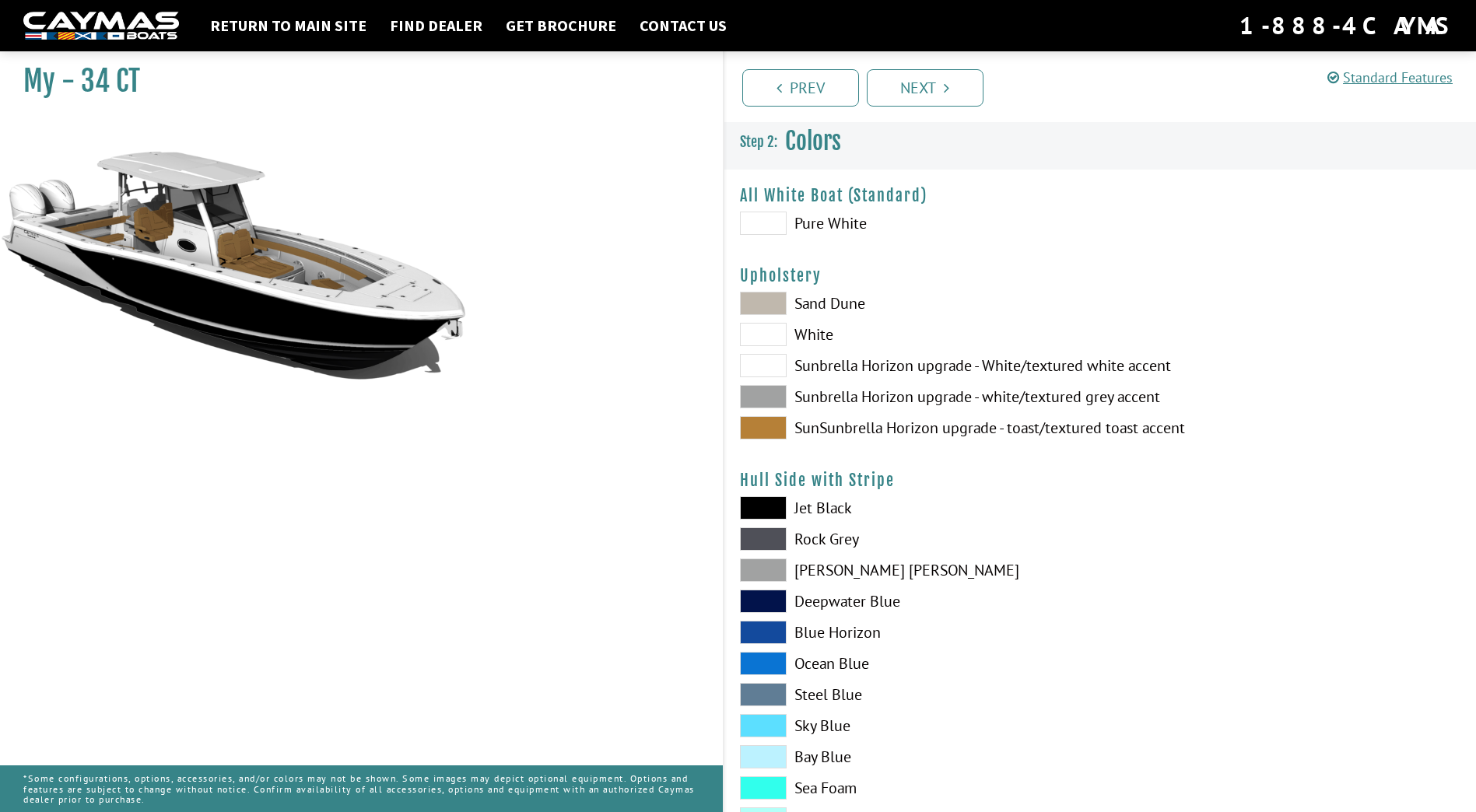
click at [773, 401] on span at bounding box center [763, 396] width 47 height 24
click at [768, 358] on span at bounding box center [763, 366] width 47 height 24
click at [772, 341] on span at bounding box center [763, 335] width 47 height 24
click at [763, 304] on span at bounding box center [763, 303] width 47 height 24
click at [774, 429] on span at bounding box center [763, 428] width 47 height 24
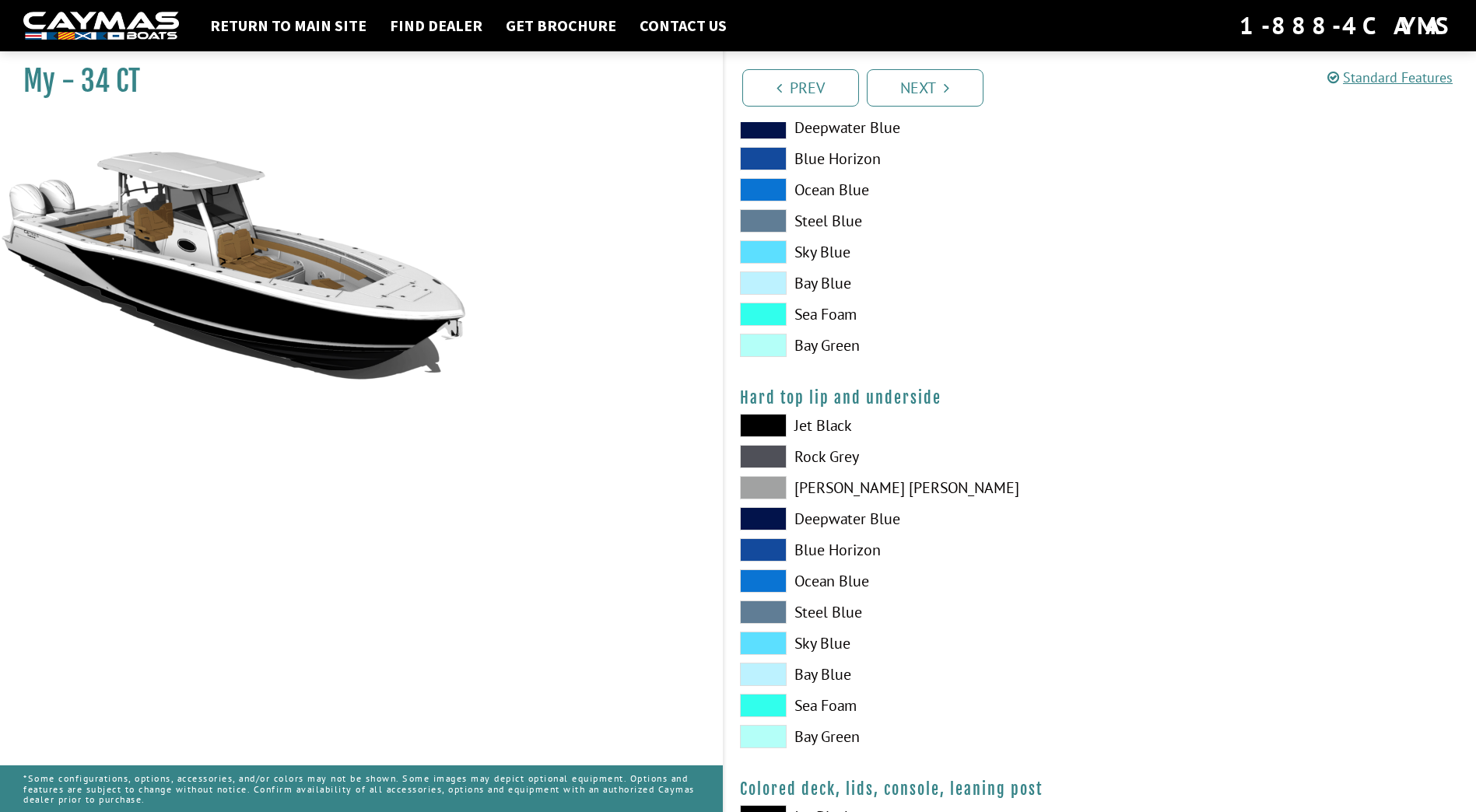
scroll to position [1323, 0]
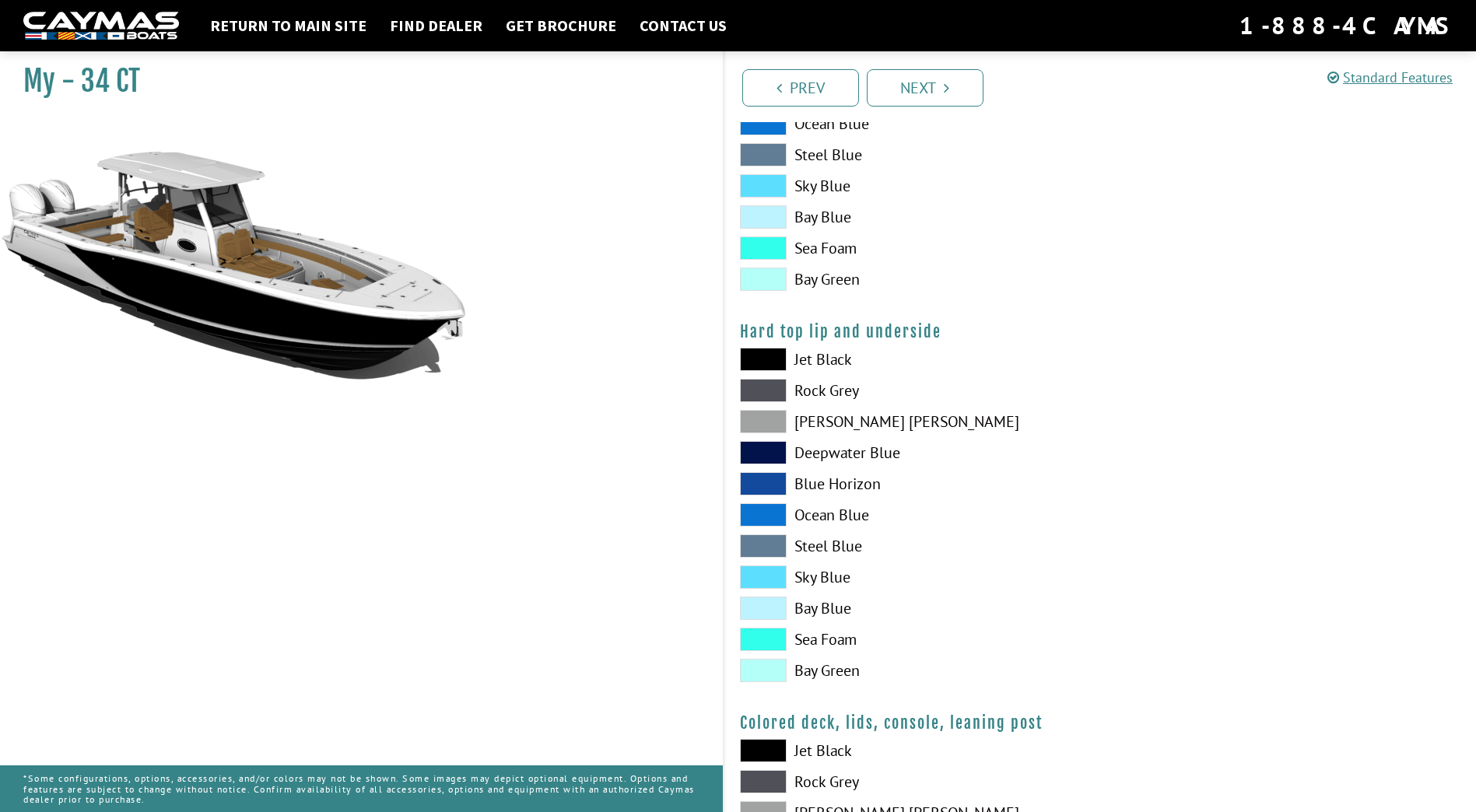
click at [767, 362] on span at bounding box center [763, 359] width 47 height 24
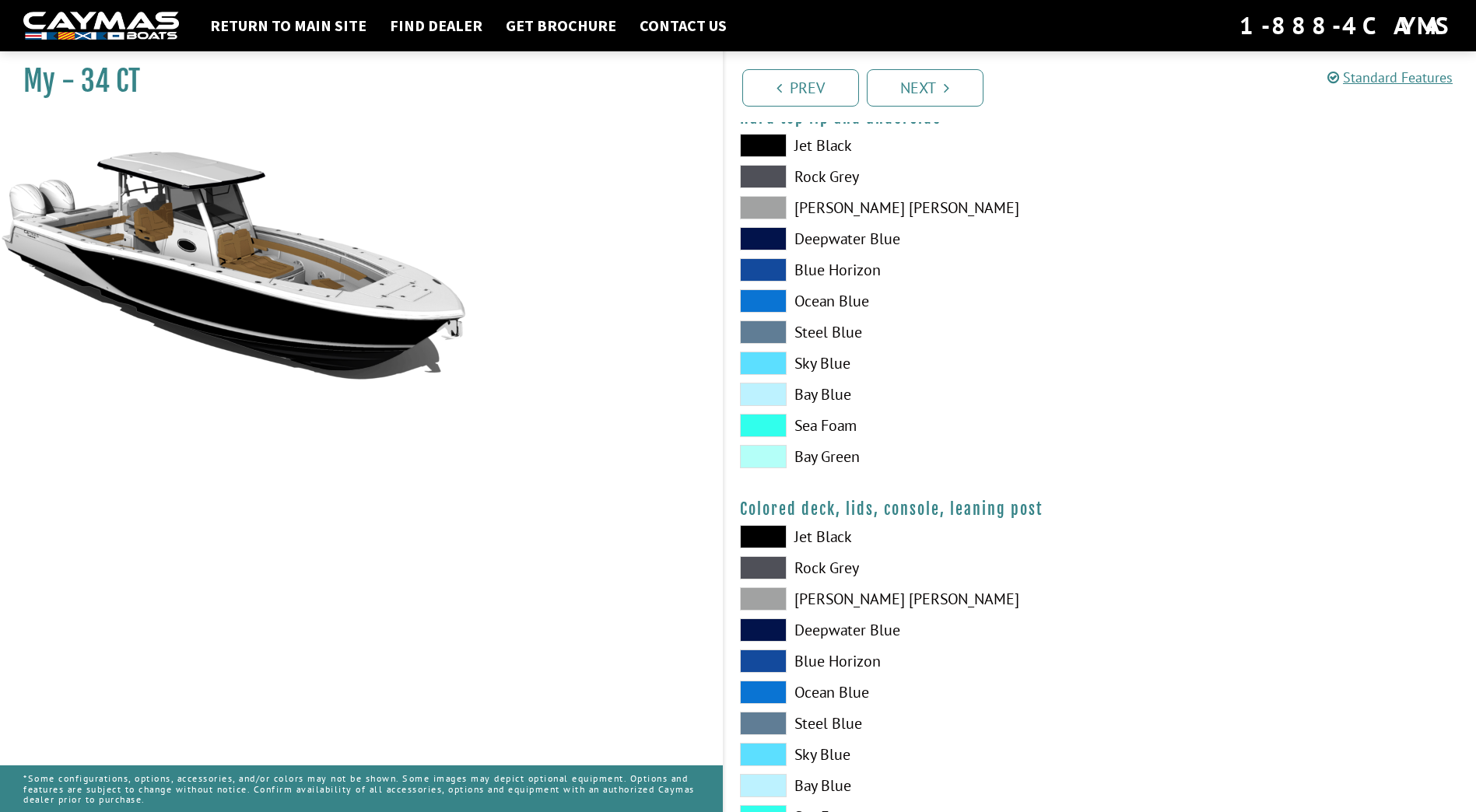
scroll to position [1556, 0]
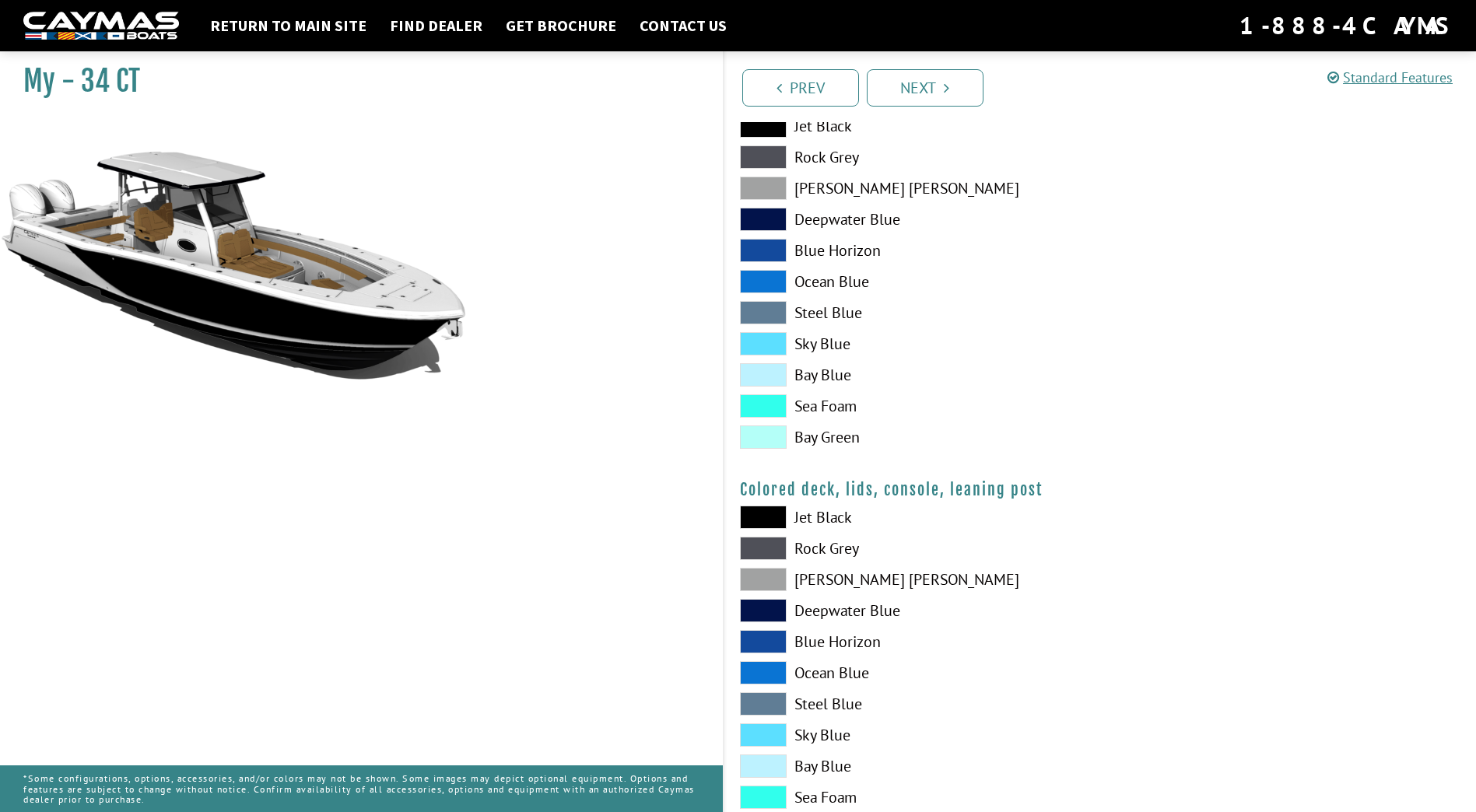
click at [775, 513] on span at bounding box center [763, 518] width 47 height 24
click at [761, 549] on span at bounding box center [763, 549] width 47 height 24
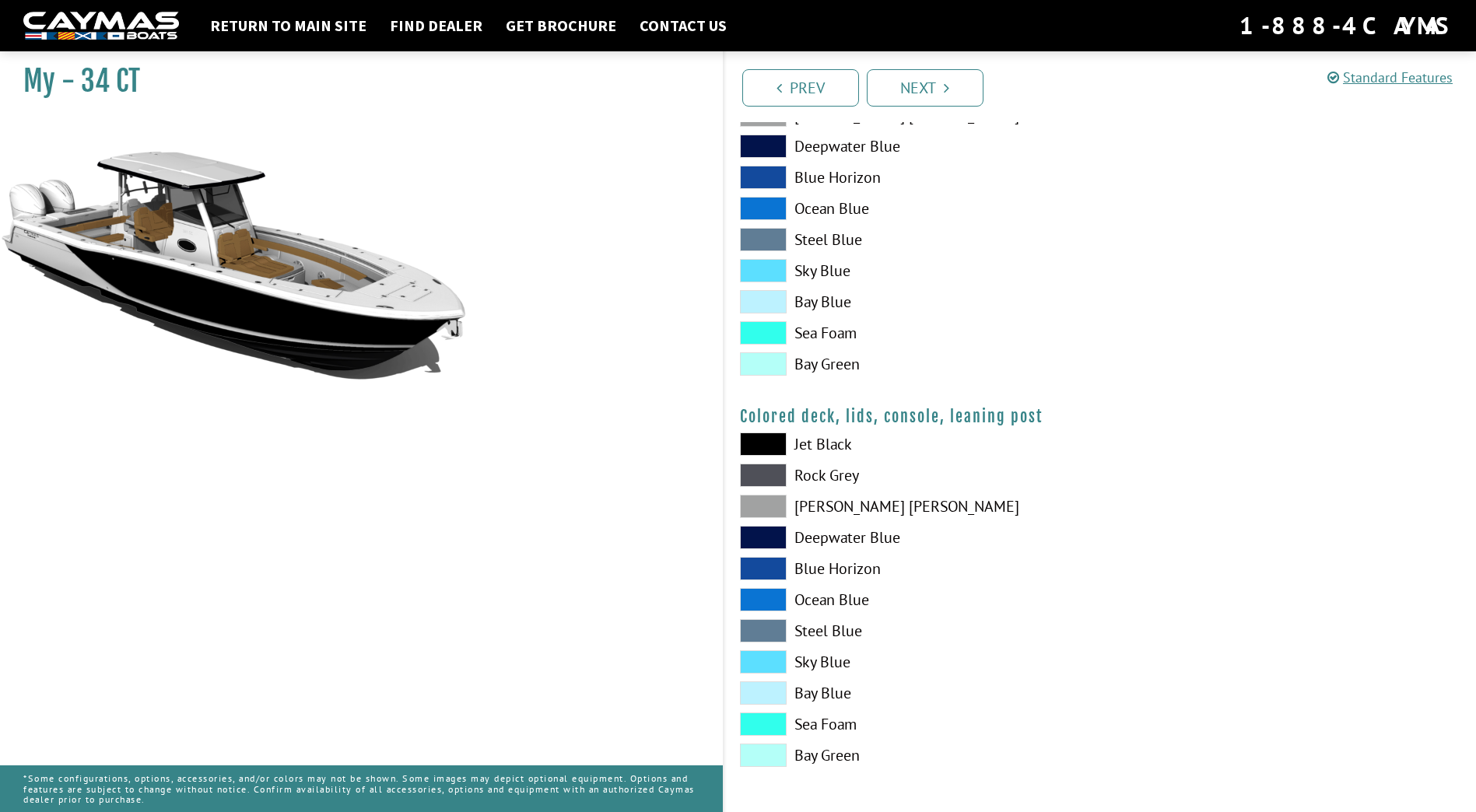
click at [768, 717] on span at bounding box center [763, 724] width 47 height 24
click at [762, 700] on span at bounding box center [763, 693] width 47 height 24
click at [759, 696] on span at bounding box center [763, 693] width 47 height 24
click at [779, 536] on span at bounding box center [763, 538] width 47 height 24
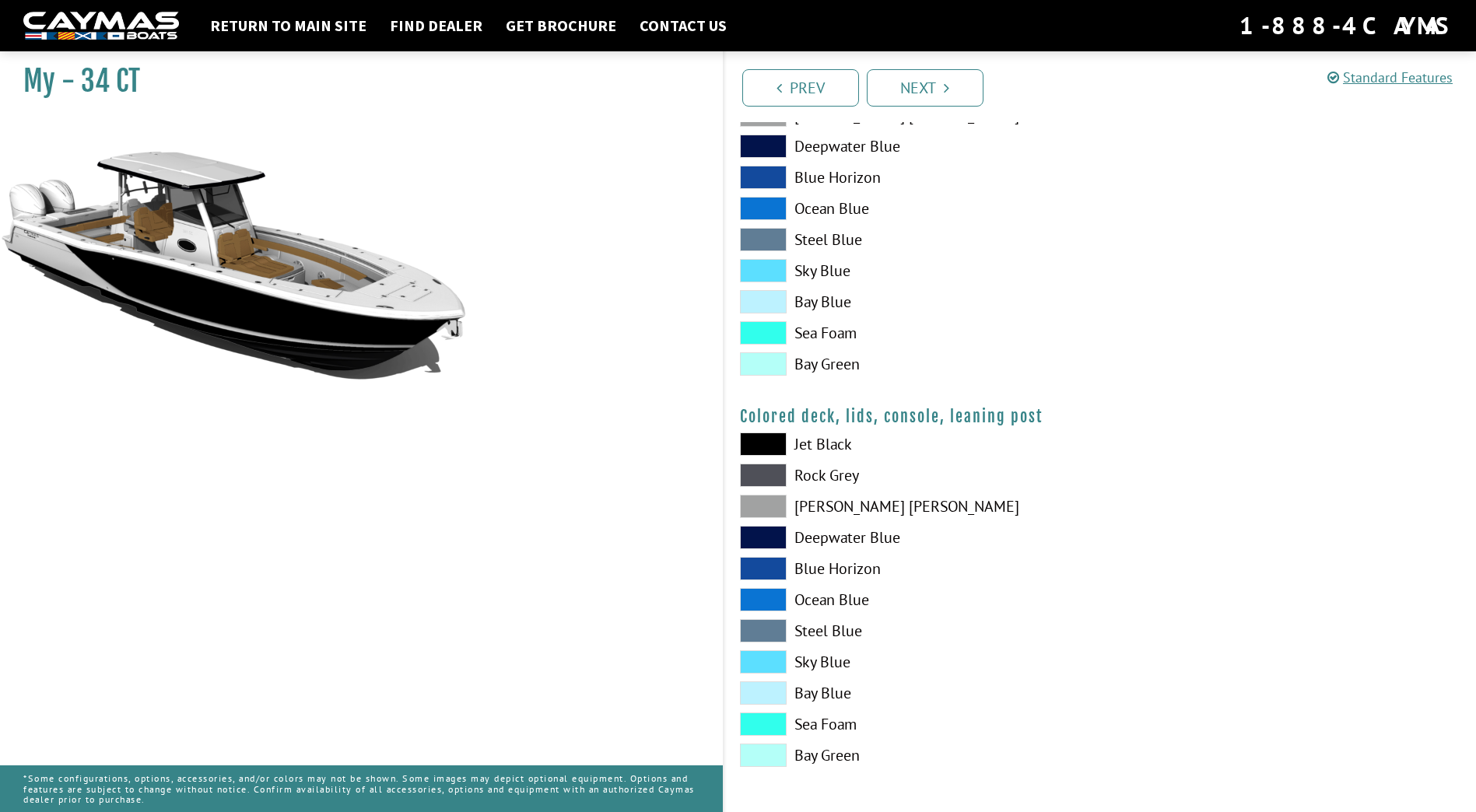
click at [778, 498] on span at bounding box center [763, 507] width 47 height 24
click at [772, 442] on span at bounding box center [763, 444] width 47 height 24
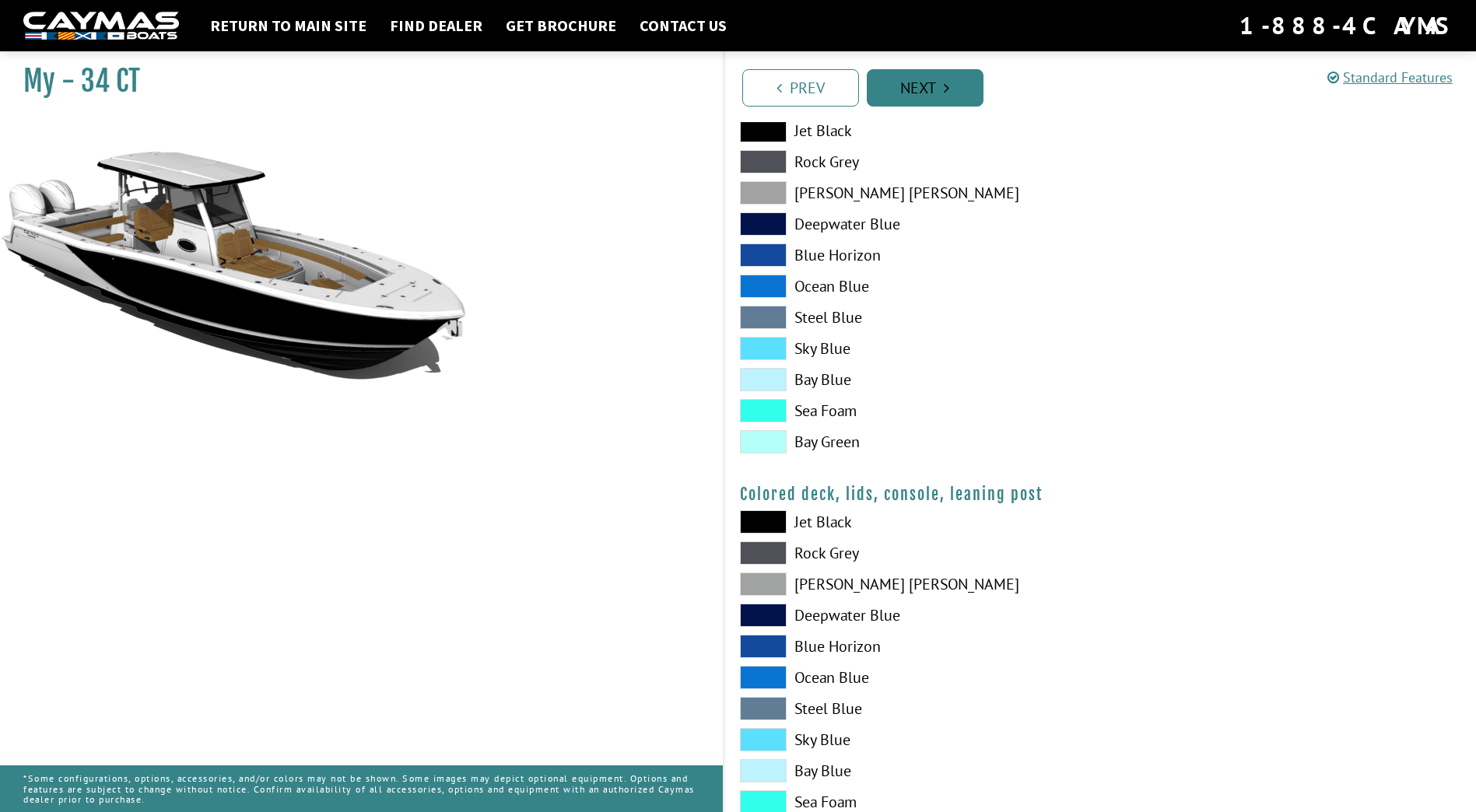
click at [923, 105] on link "Next" at bounding box center [925, 87] width 117 height 37
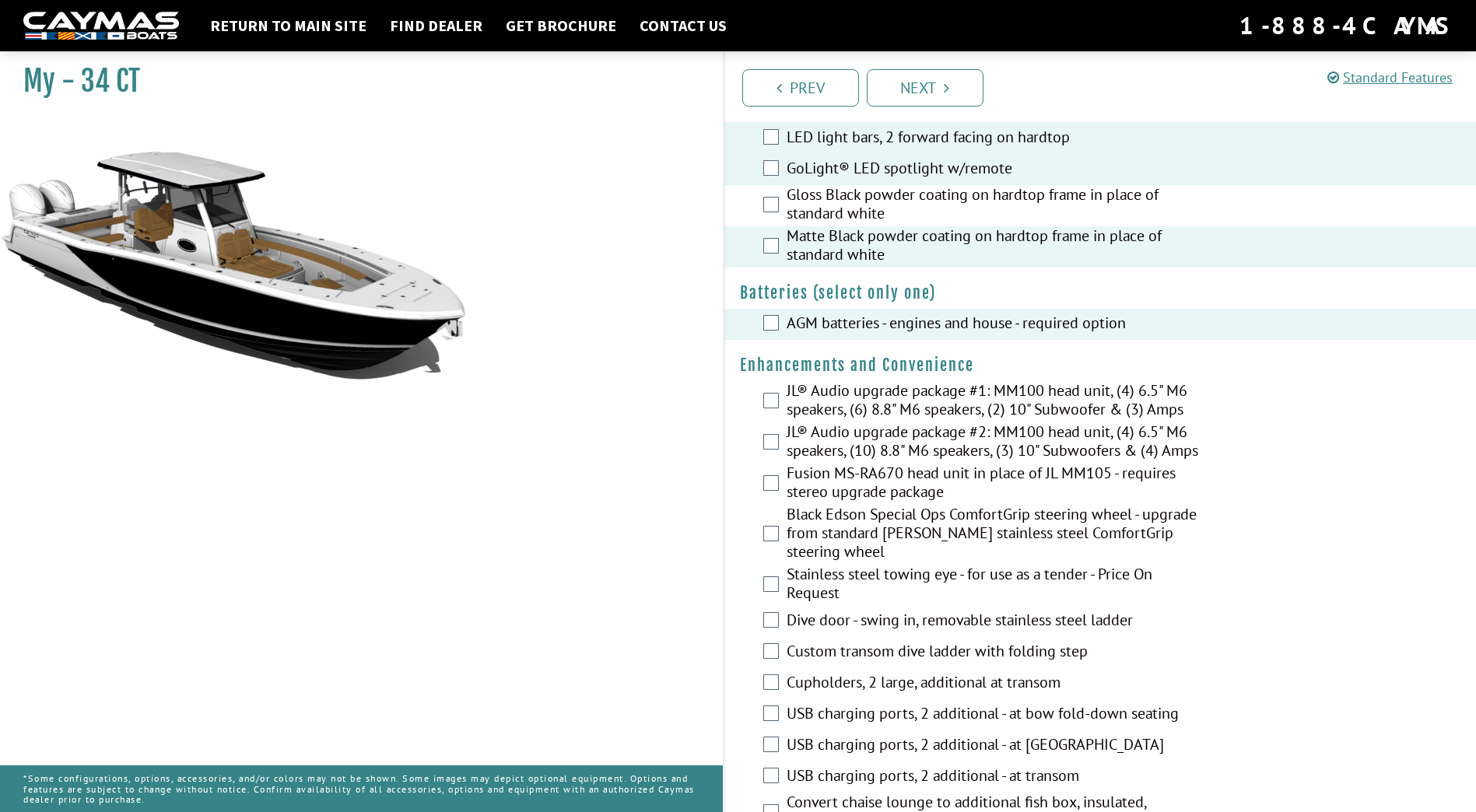
scroll to position [545, 0]
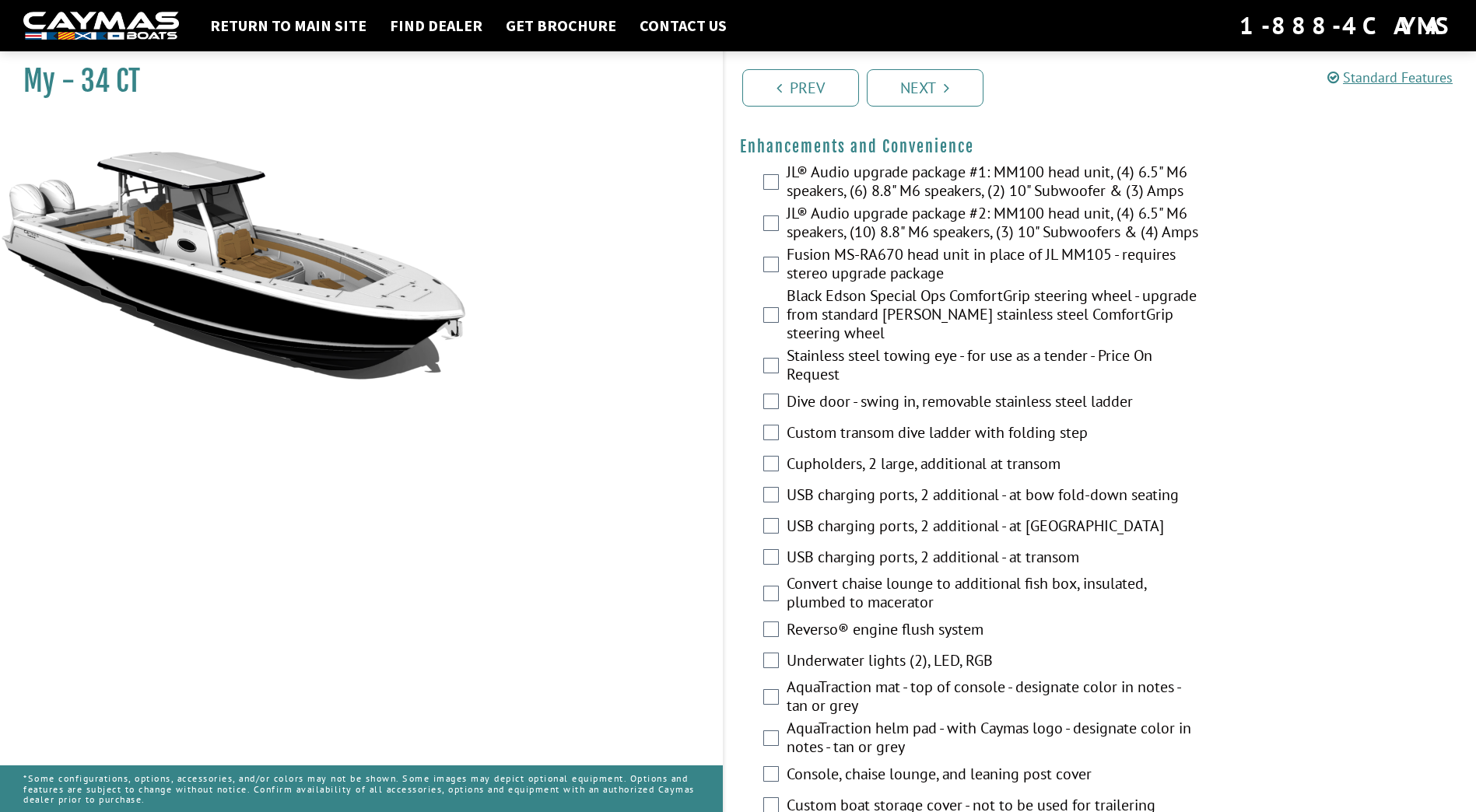
click at [769, 224] on div "JL® Audio upgrade package #2: MM100 head unit, (4) 6.5" M6 speakers, (10) 8.8" …" at bounding box center [1100, 224] width 752 height 42
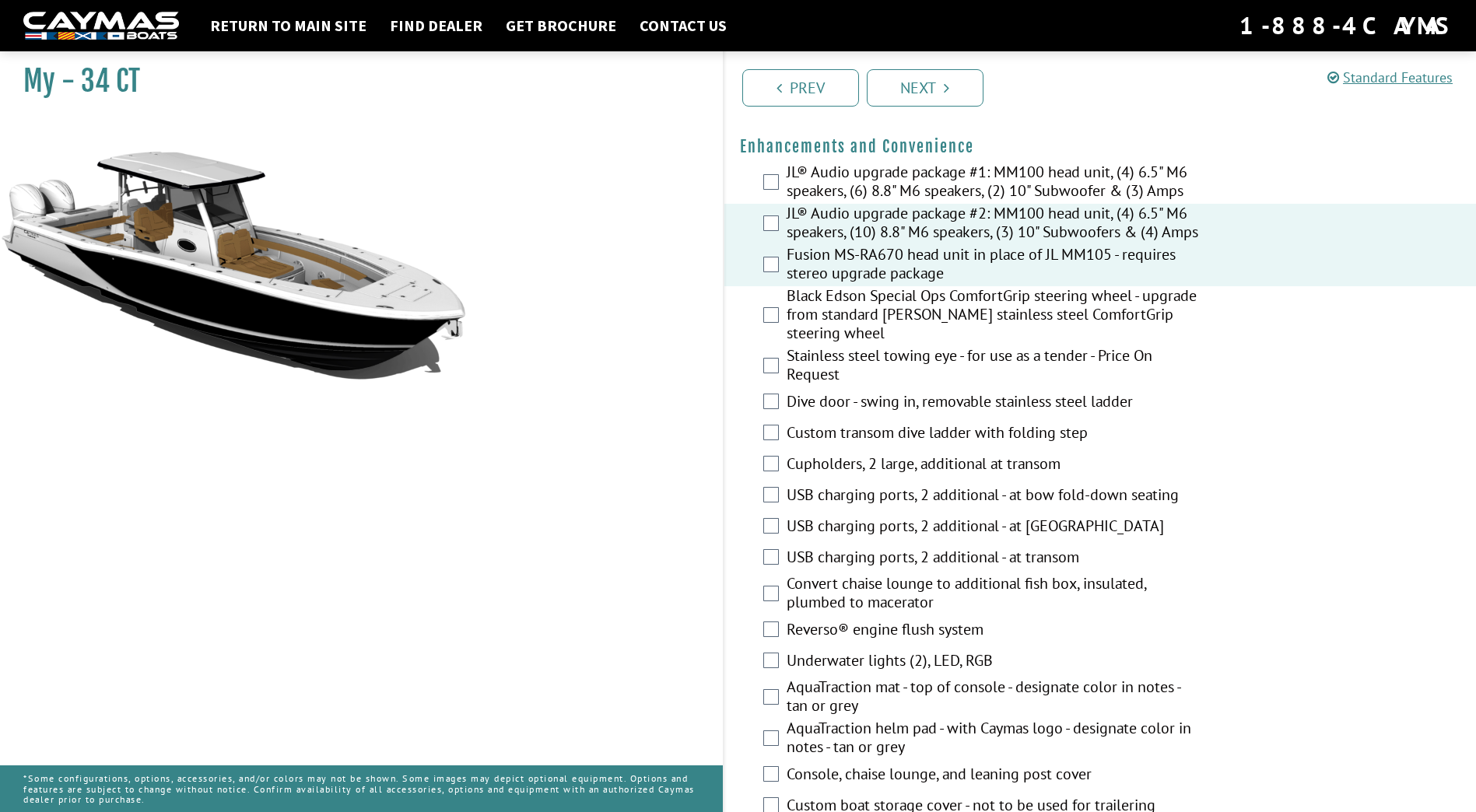
click at [803, 320] on label "Black Edson Special Ops ComfortGrip steering wheel - upgrade from standard [PER…" at bounding box center [993, 316] width 414 height 60
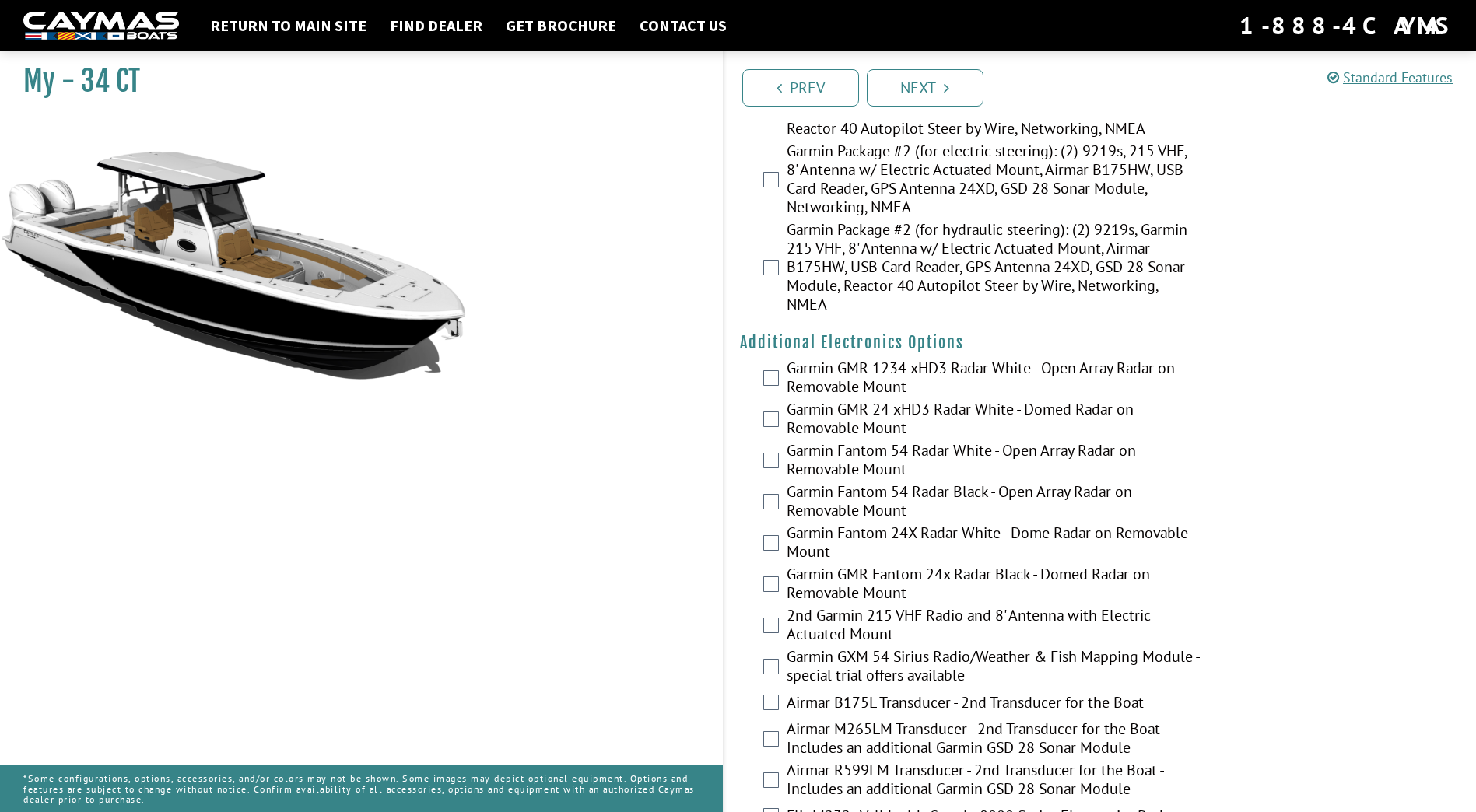
scroll to position [2665, 0]
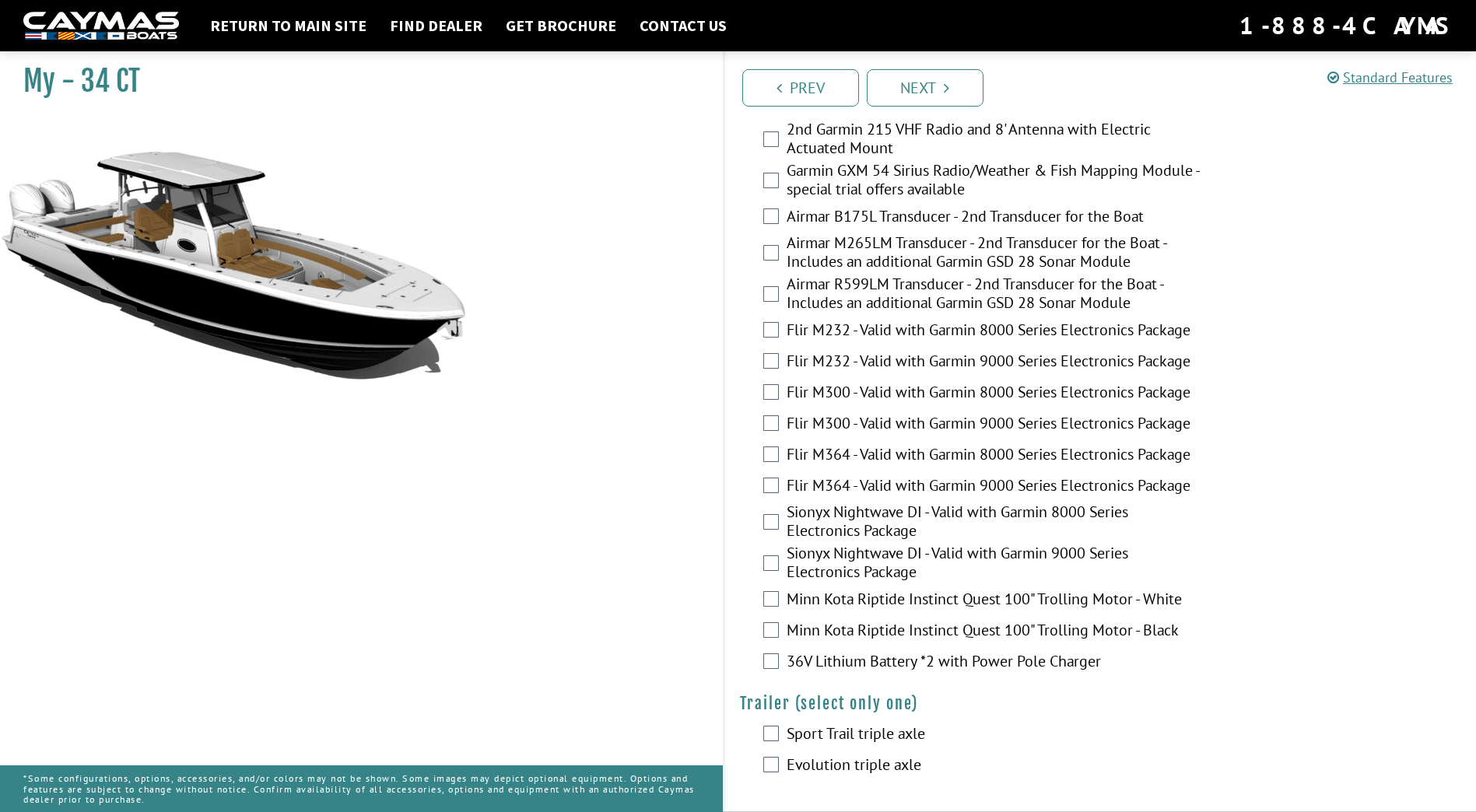
click at [910, 65] on div "Prev Next" at bounding box center [1099, 87] width 754 height 71
click at [912, 82] on link "Next" at bounding box center [925, 87] width 117 height 37
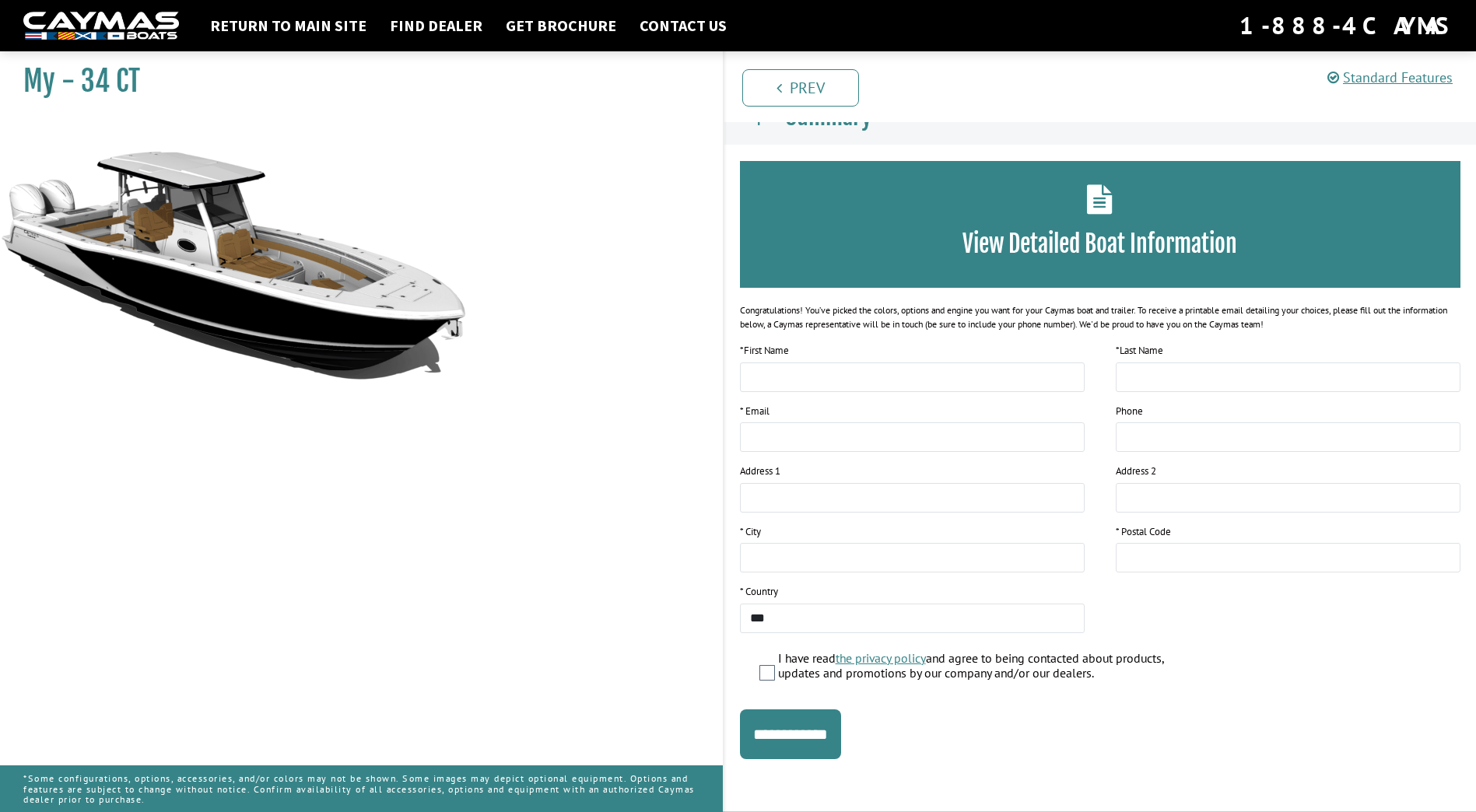
scroll to position [0, 0]
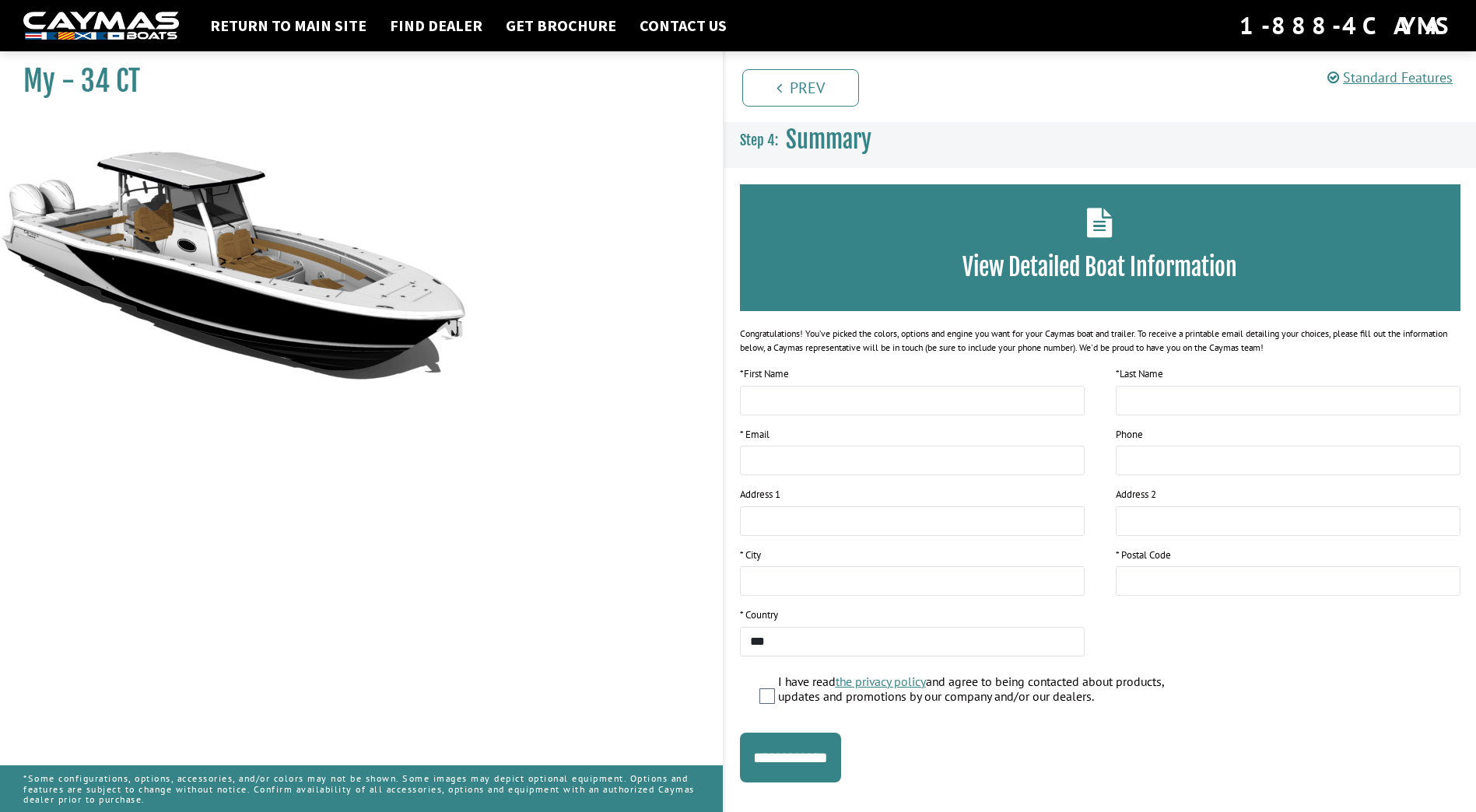
drag, startPoint x: 476, startPoint y: 339, endPoint x: 385, endPoint y: 229, distance: 142.8
click at [530, 323] on div "My - 34 CT" at bounding box center [354, 450] width 739 height 812
